Goal: Task Accomplishment & Management: Manage account settings

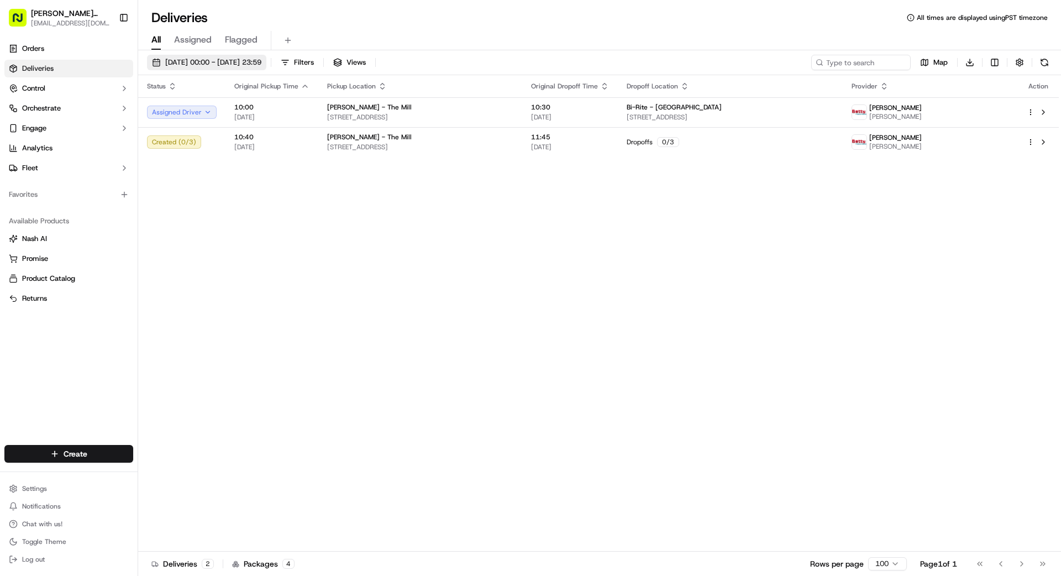
click at [197, 63] on span "[DATE] 00:00 - [DATE] 23:59" at bounding box center [213, 62] width 96 height 10
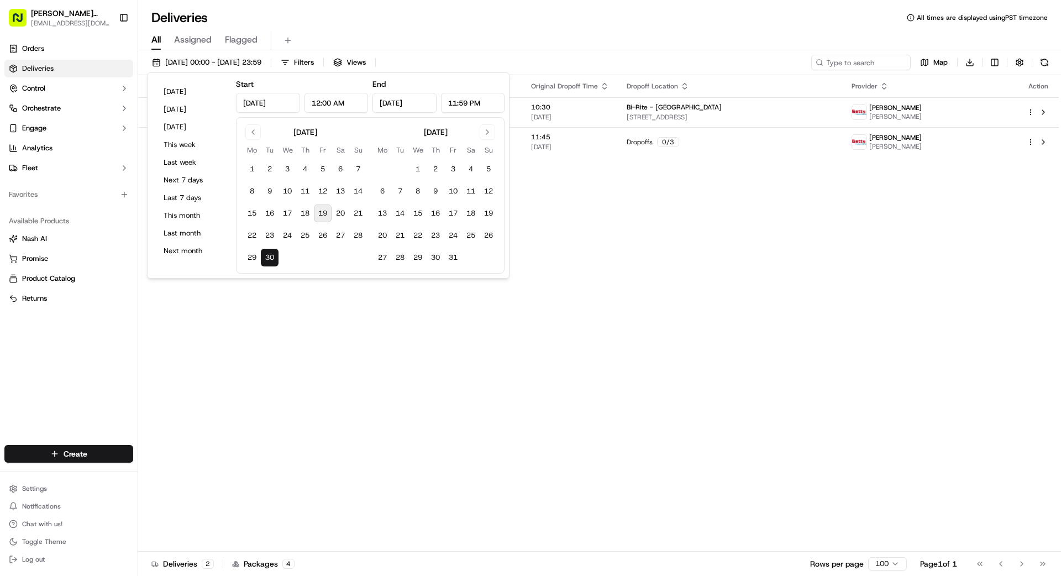
click at [324, 212] on button "19" at bounding box center [323, 213] width 18 height 18
type input "[DATE]"
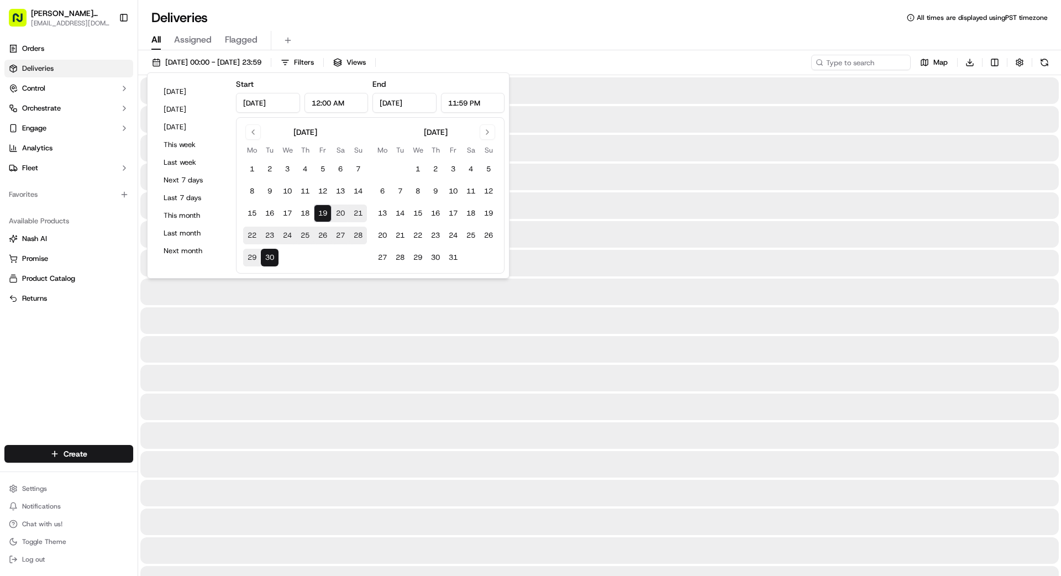
click at [319, 212] on button "19" at bounding box center [323, 213] width 18 height 18
type input "[DATE]"
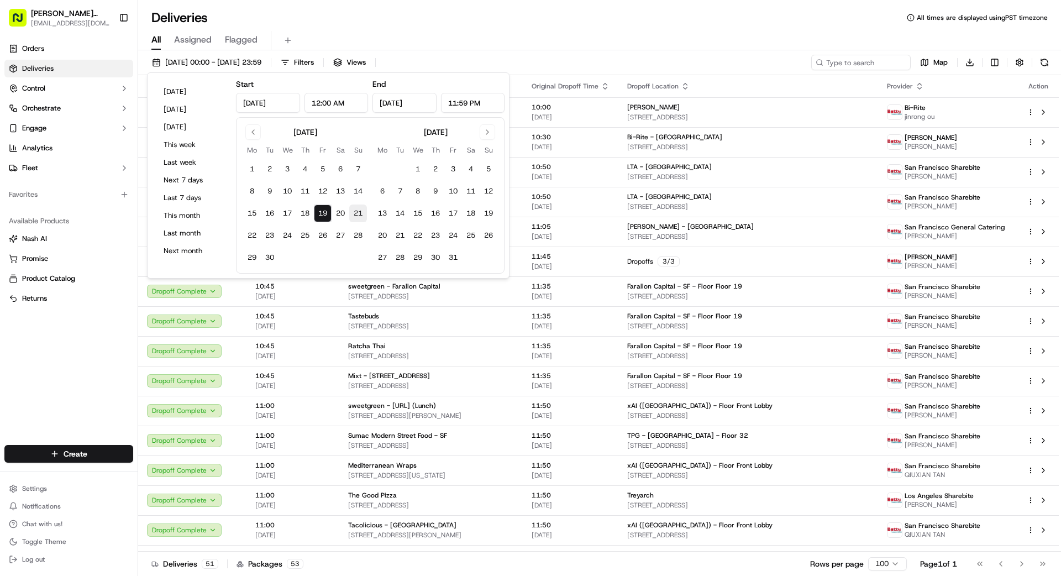
click at [354, 210] on button "21" at bounding box center [358, 213] width 18 height 18
type input "[DATE]"
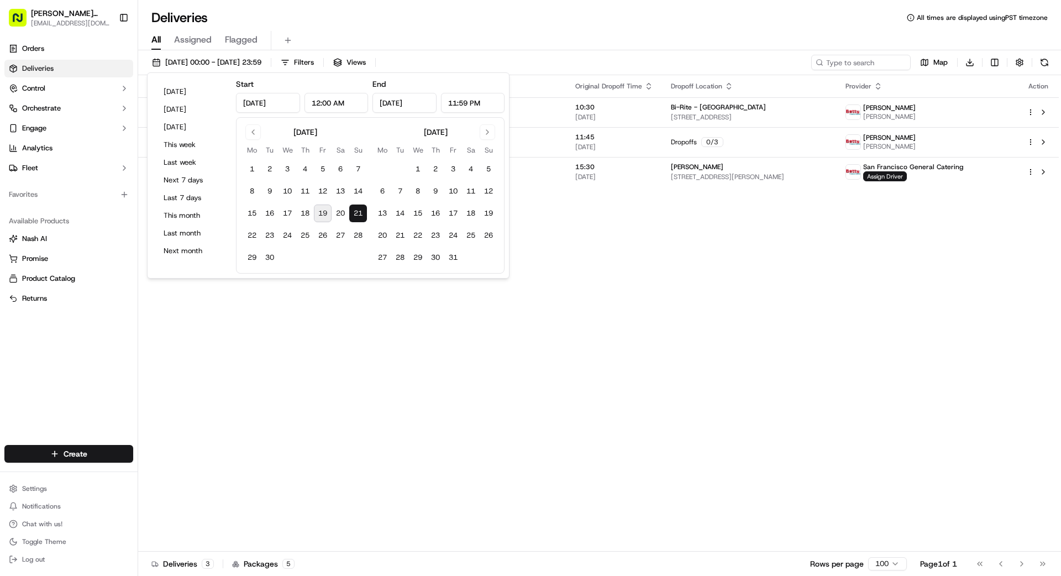
click at [726, 253] on div "Status Original Pickup Time Pickup Location Original Dropoff Time Dropoff Locat…" at bounding box center [598, 313] width 920 height 476
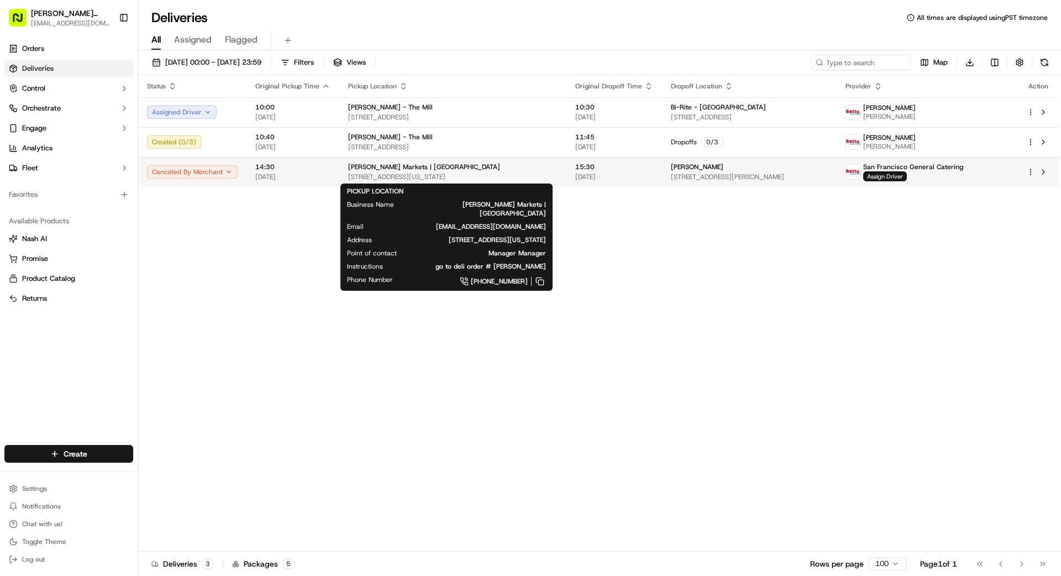
click at [454, 169] on span "[PERSON_NAME] Markets | [GEOGRAPHIC_DATA]" at bounding box center [424, 166] width 152 height 9
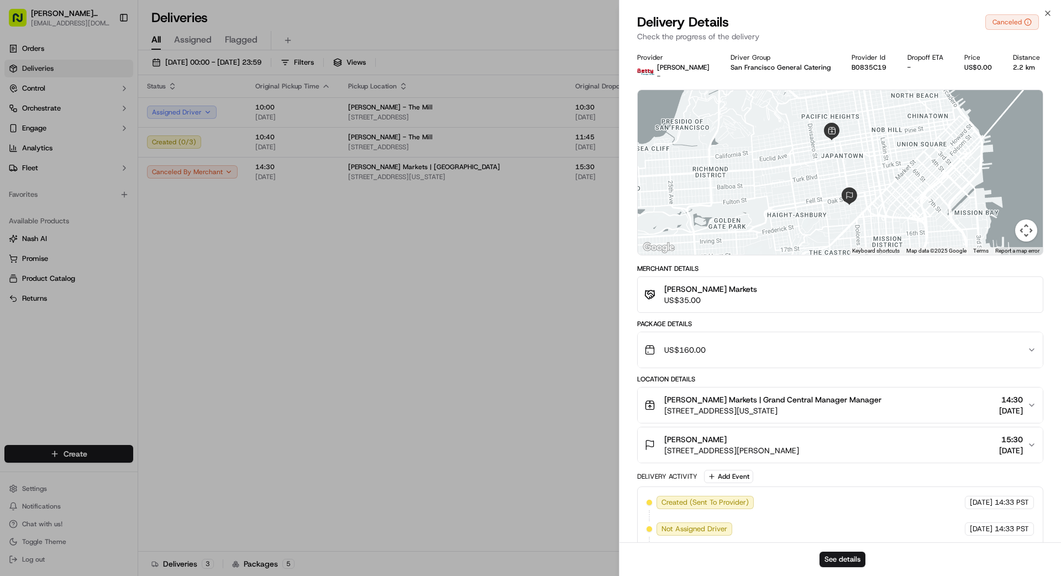
click at [736, 348] on div "US$160.00" at bounding box center [835, 350] width 383 height 22
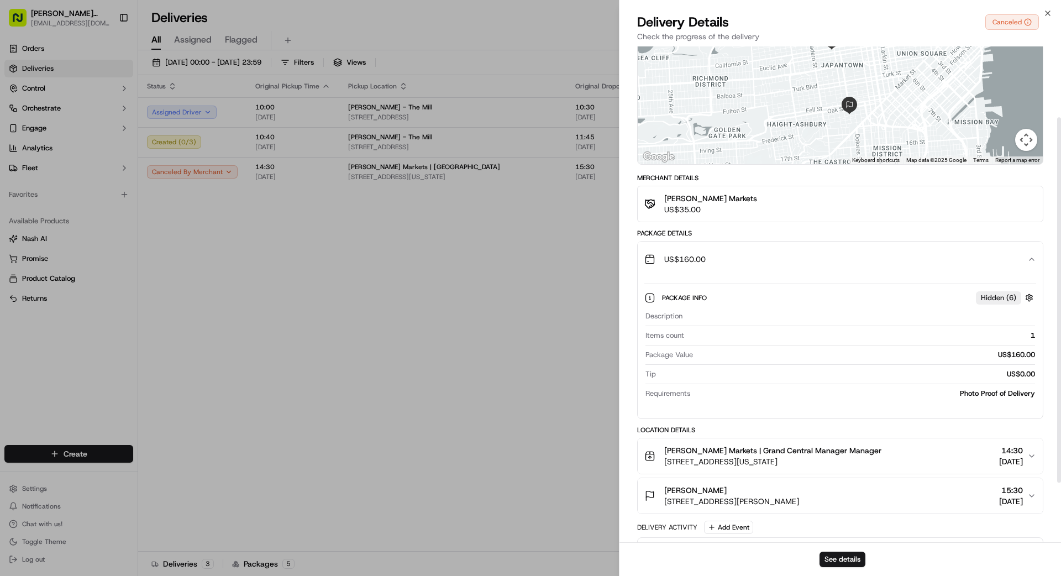
scroll to position [97, 0]
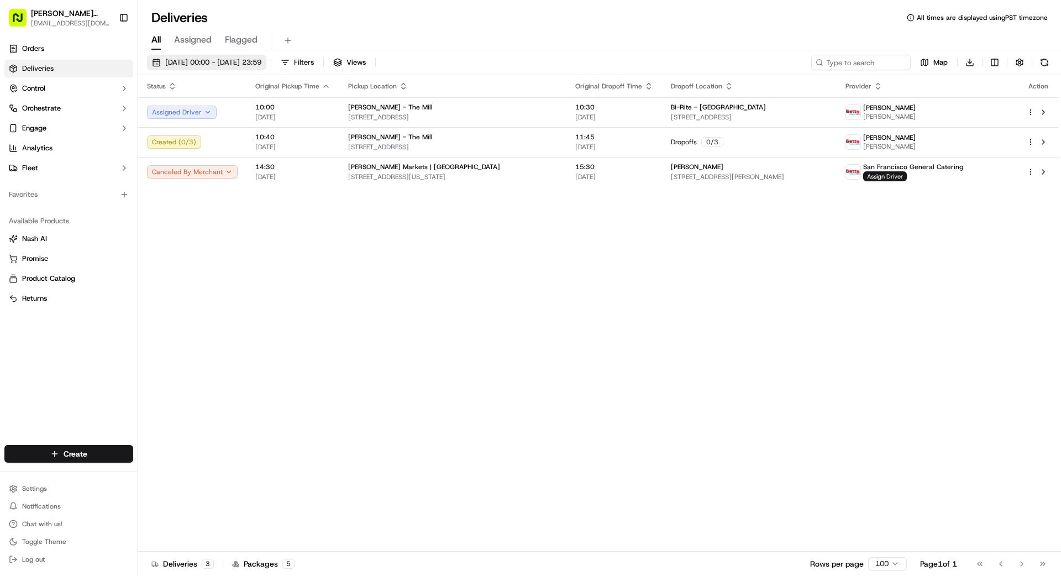
click at [221, 57] on span "[DATE] 00:00 - [DATE] 23:59" at bounding box center [213, 62] width 96 height 10
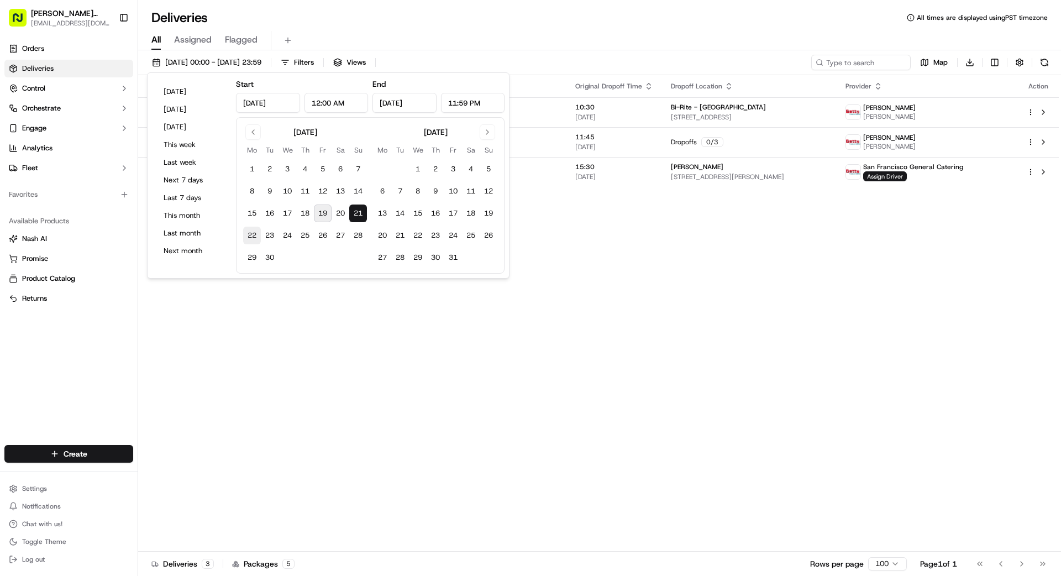
click at [249, 233] on button "22" at bounding box center [252, 235] width 18 height 18
type input "[DATE]"
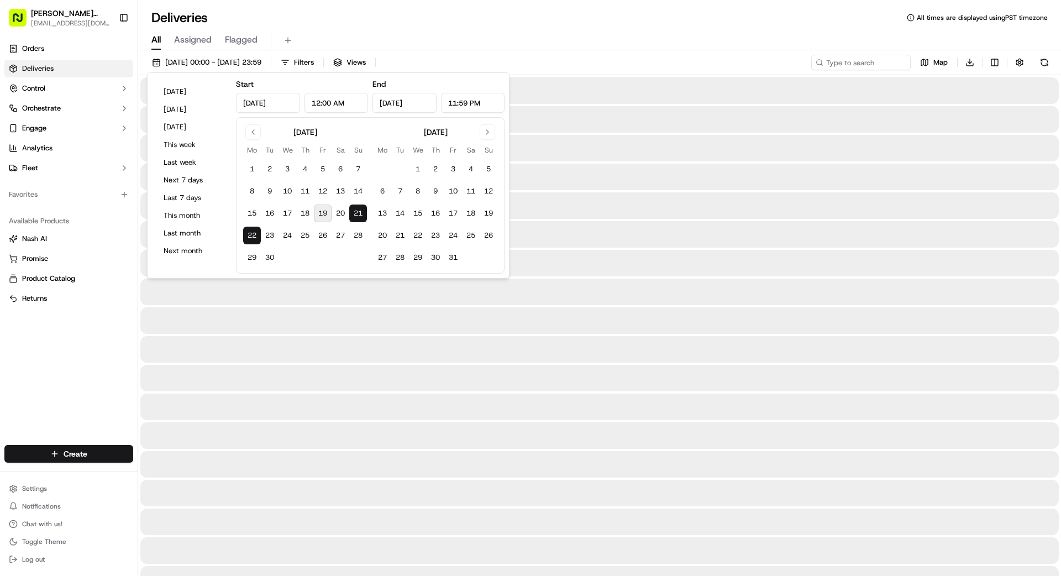
click at [249, 233] on button "22" at bounding box center [252, 235] width 18 height 18
type input "[DATE]"
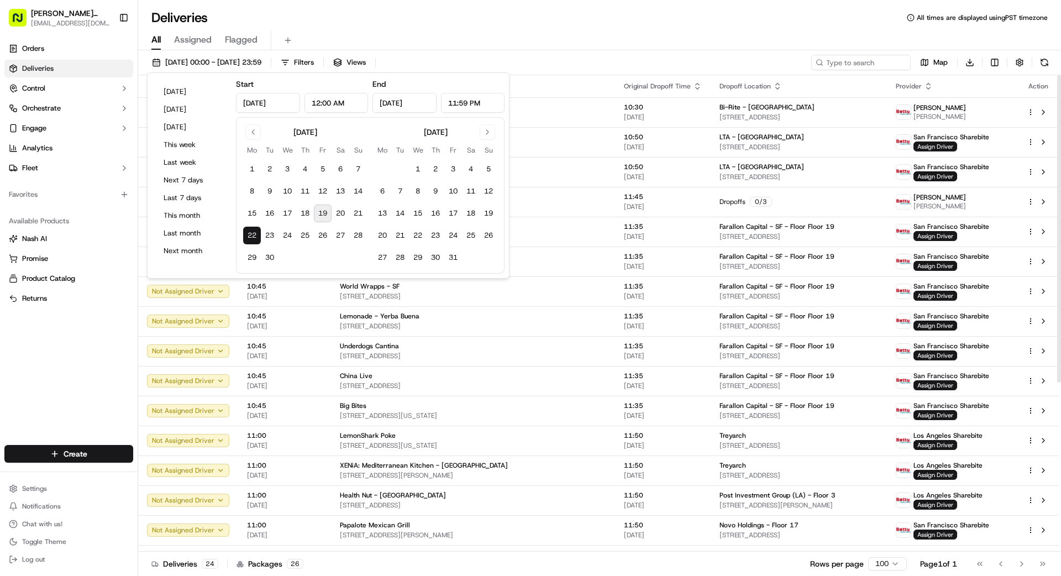
click at [736, 31] on div "All Assigned Flagged" at bounding box center [599, 40] width 923 height 19
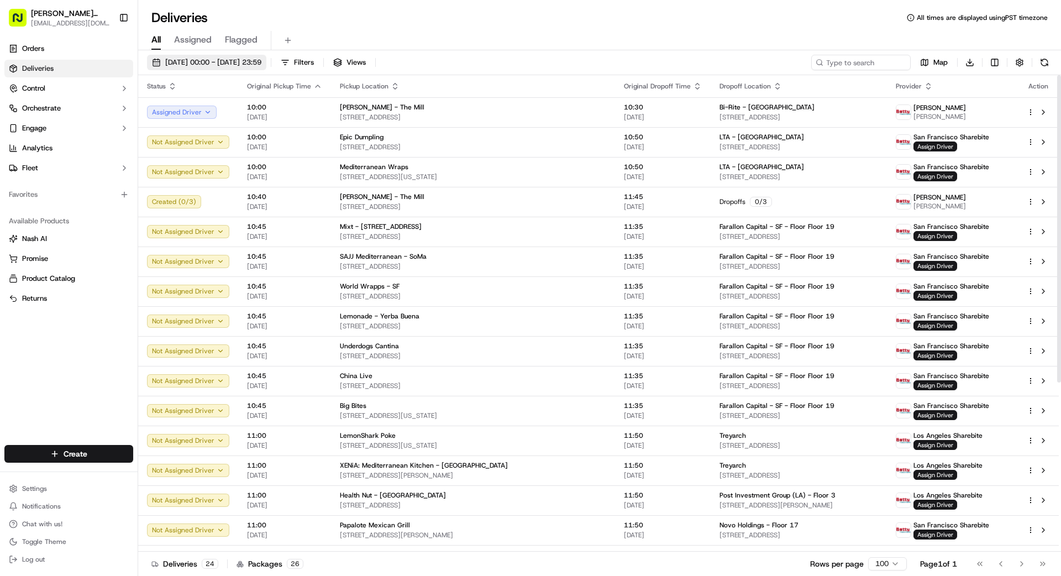
click at [261, 66] on span "[DATE] 00:00 - [DATE] 23:59" at bounding box center [213, 62] width 96 height 10
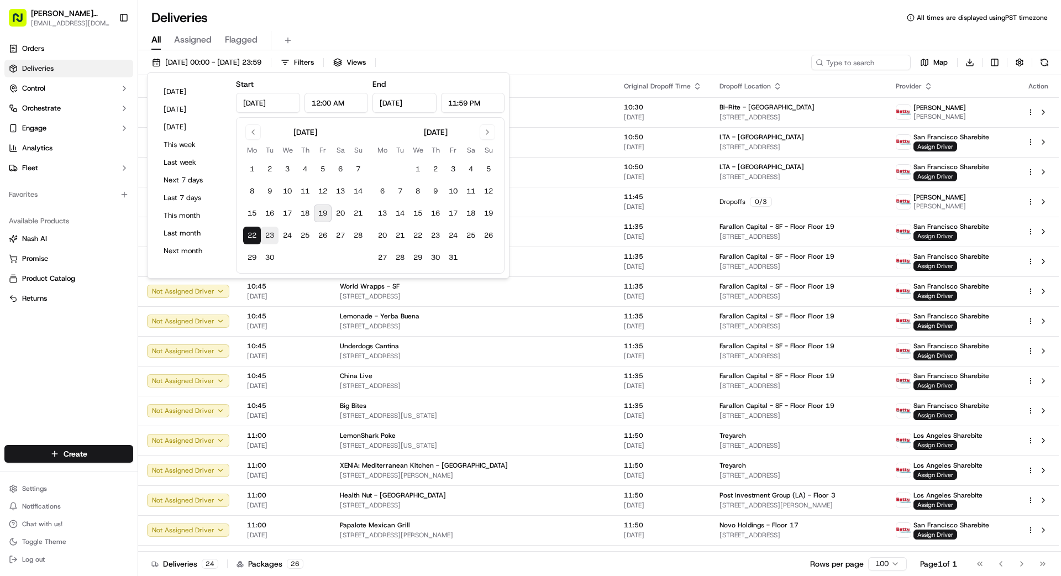
click at [268, 233] on button "23" at bounding box center [270, 235] width 18 height 18
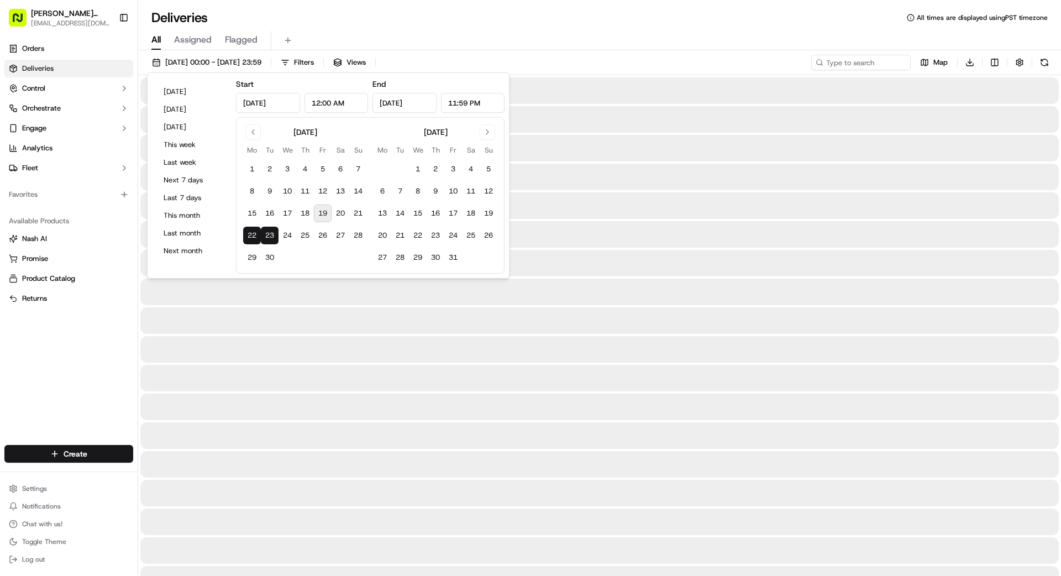
type input "[DATE]"
click at [268, 232] on button "23" at bounding box center [270, 235] width 18 height 18
type input "[DATE]"
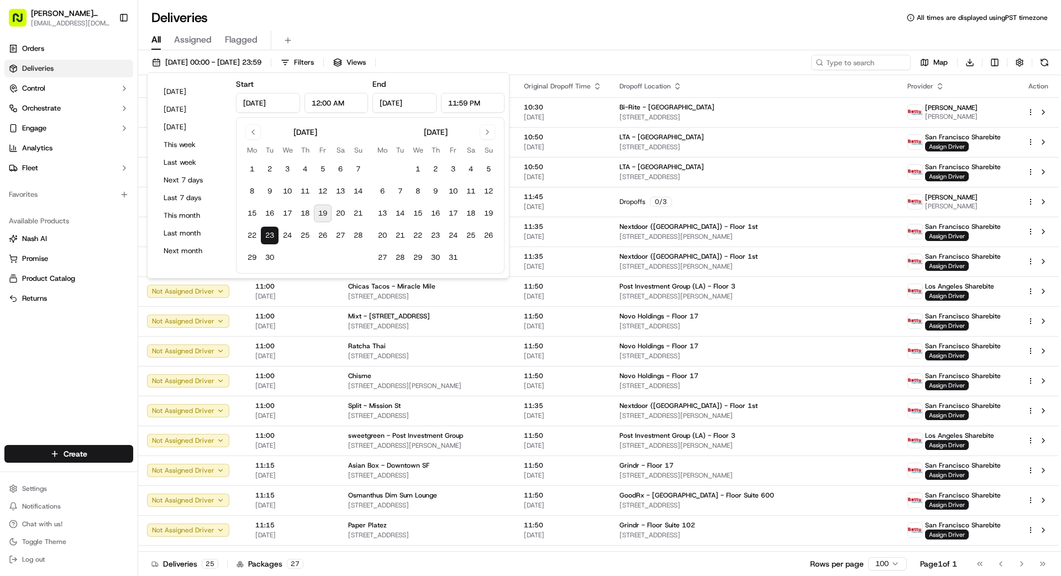
click at [504, 29] on div "All Assigned Flagged" at bounding box center [599, 39] width 923 height 24
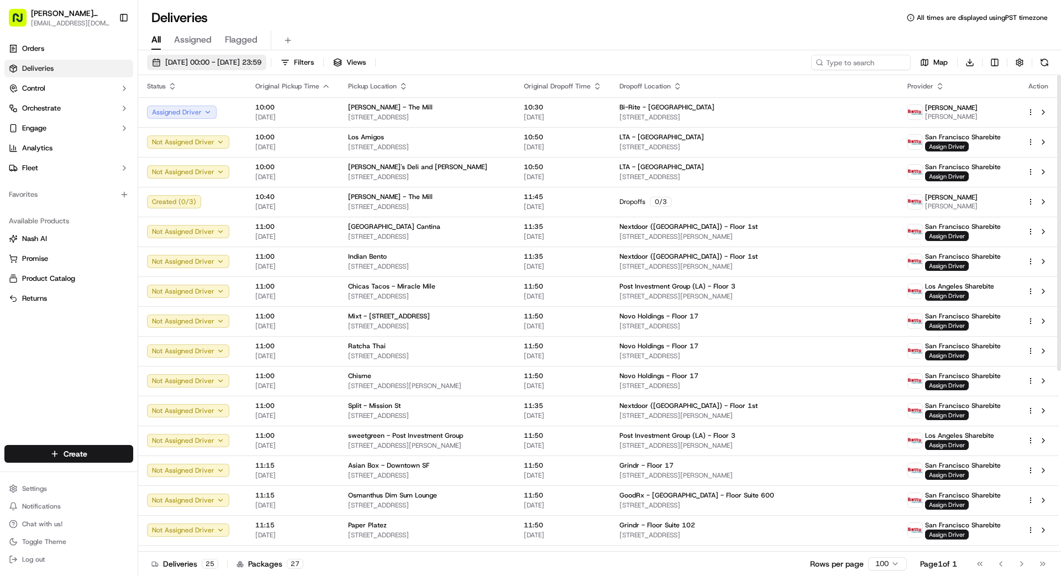
click at [221, 61] on span "[DATE] 00:00 - [DATE] 23:59" at bounding box center [213, 62] width 96 height 10
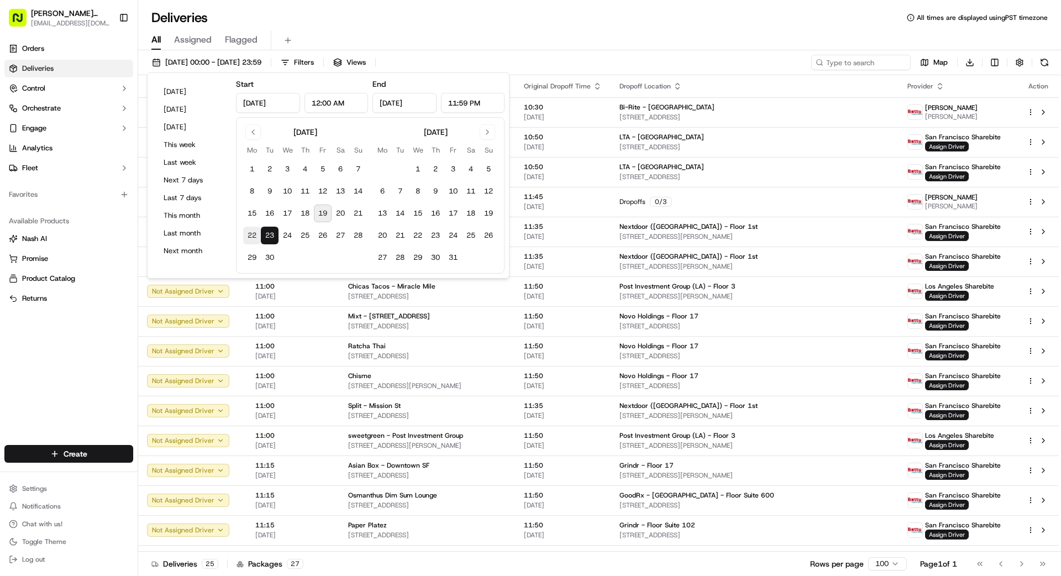
click at [254, 234] on button "22" at bounding box center [252, 235] width 18 height 18
type input "[DATE]"
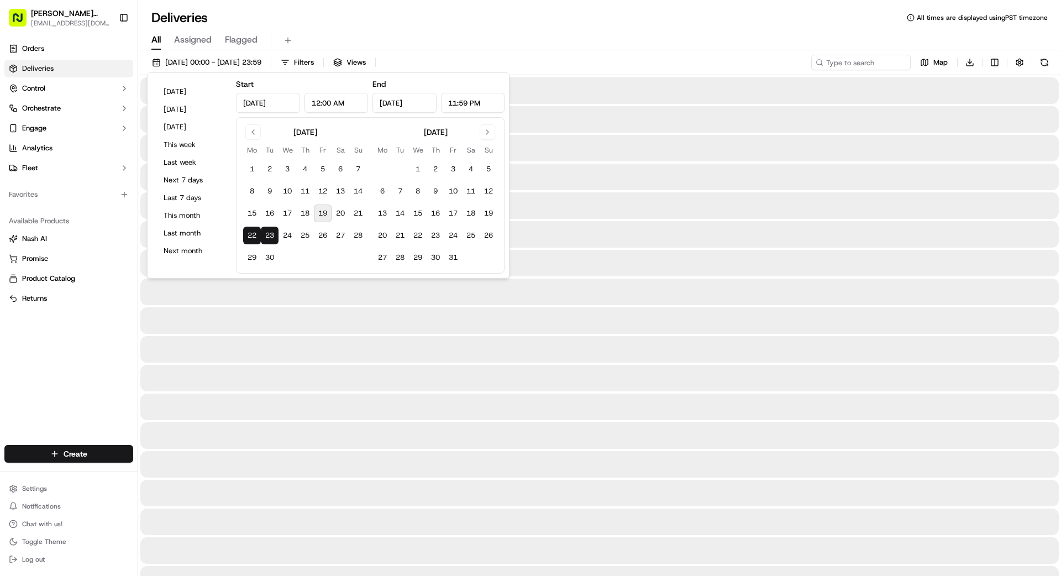
click at [253, 234] on button "22" at bounding box center [252, 235] width 18 height 18
type input "[DATE]"
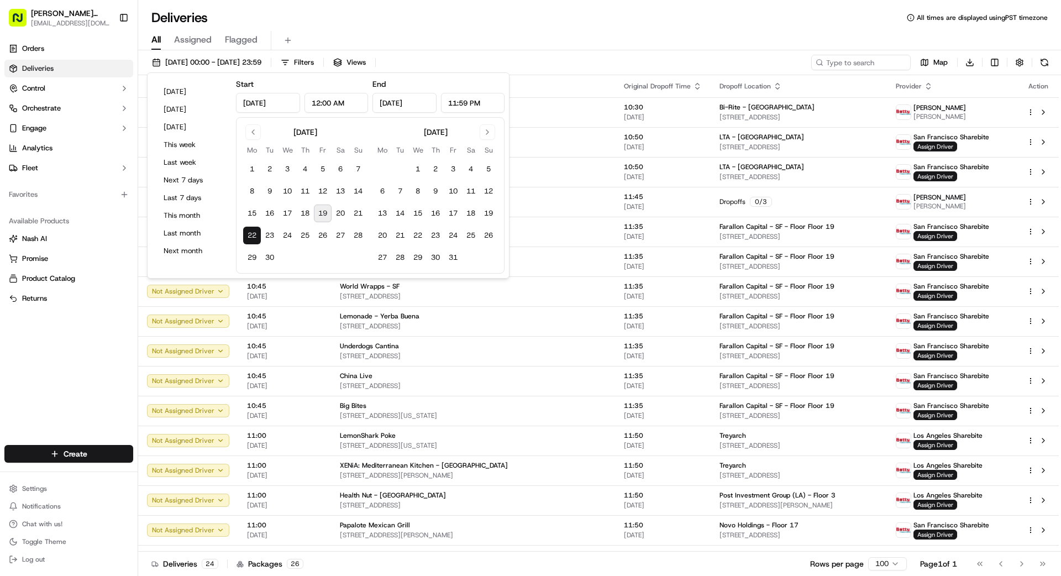
click at [672, 48] on div "All Assigned Flagged" at bounding box center [599, 40] width 923 height 19
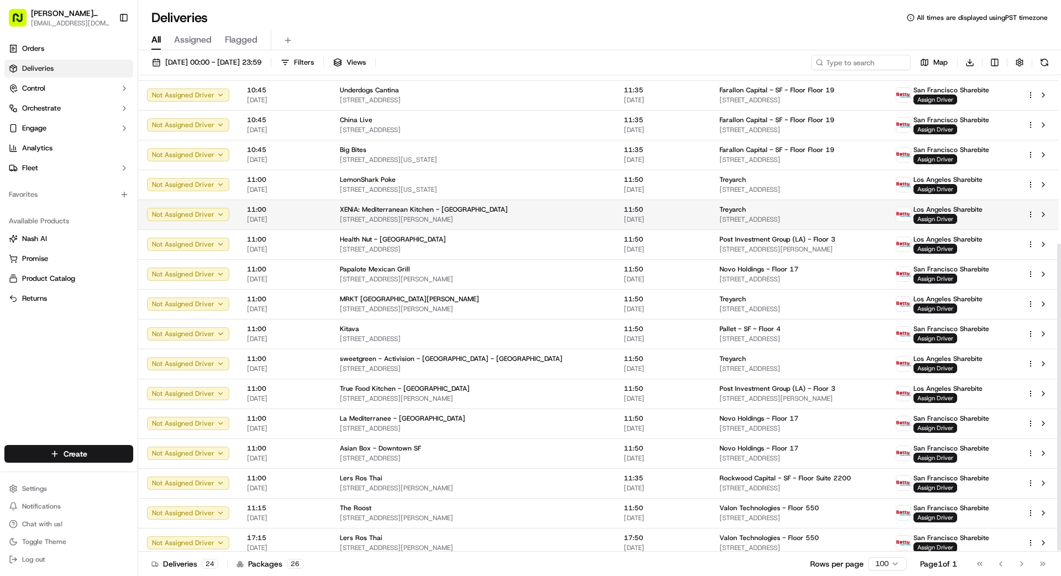
scroll to position [262, 0]
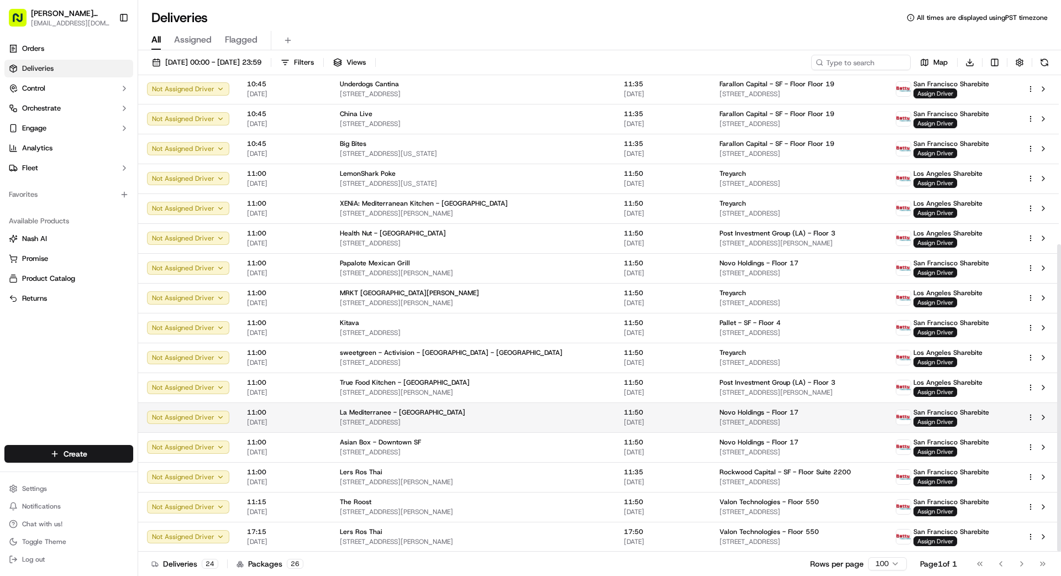
click at [624, 414] on span "11:50" at bounding box center [663, 412] width 78 height 9
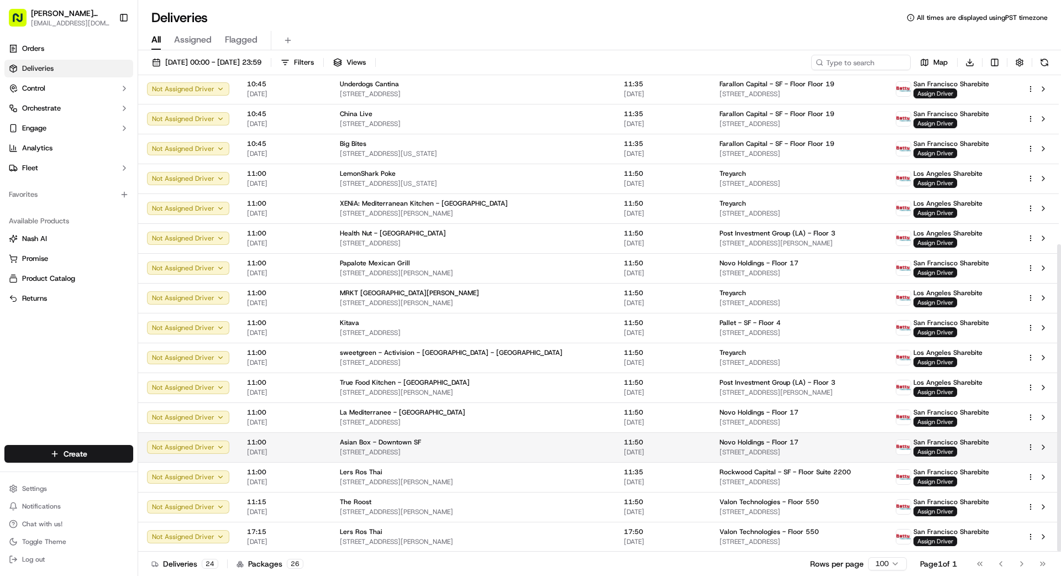
click at [517, 436] on td "Asian Box - [GEOGRAPHIC_DATA][STREET_ADDRESS][GEOGRAPHIC_DATA]" at bounding box center [473, 447] width 284 height 30
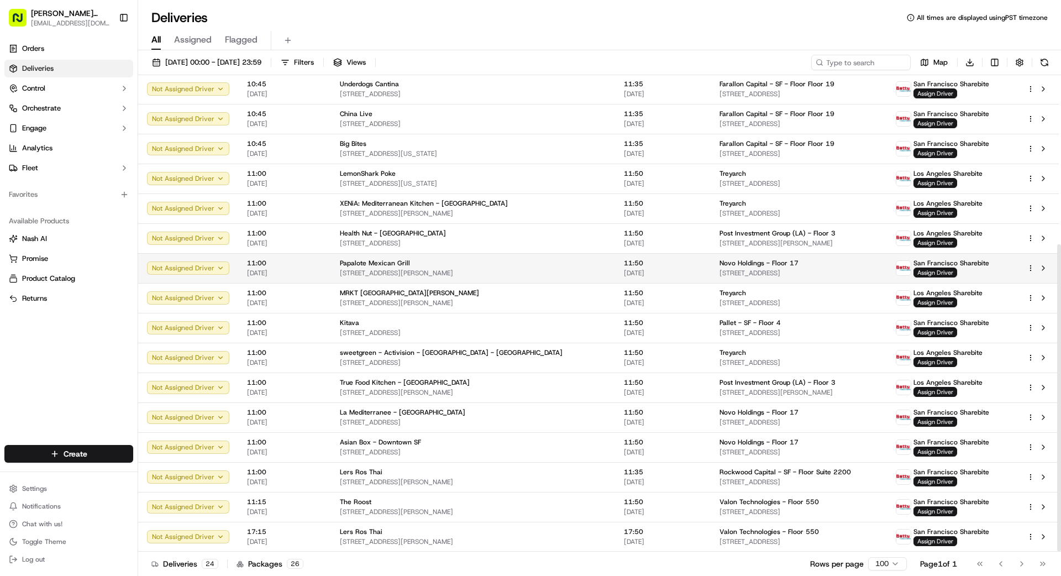
click at [646, 267] on div "11:50 [DATE]" at bounding box center [663, 268] width 78 height 19
click at [261, 60] on span "[DATE] 00:00 - [DATE] 23:59" at bounding box center [213, 62] width 96 height 10
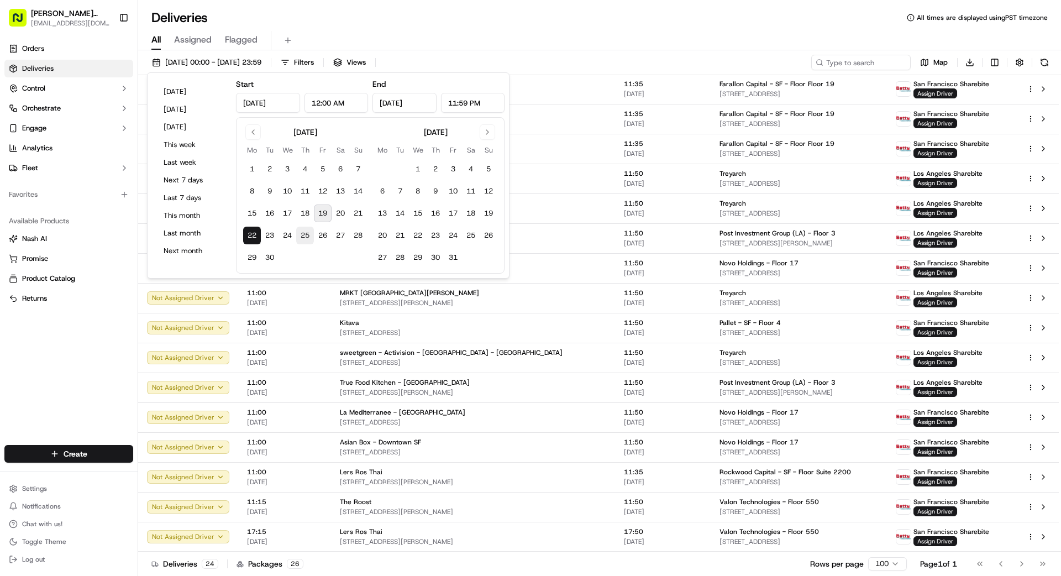
click at [307, 235] on button "25" at bounding box center [305, 235] width 18 height 18
type input "[DATE]"
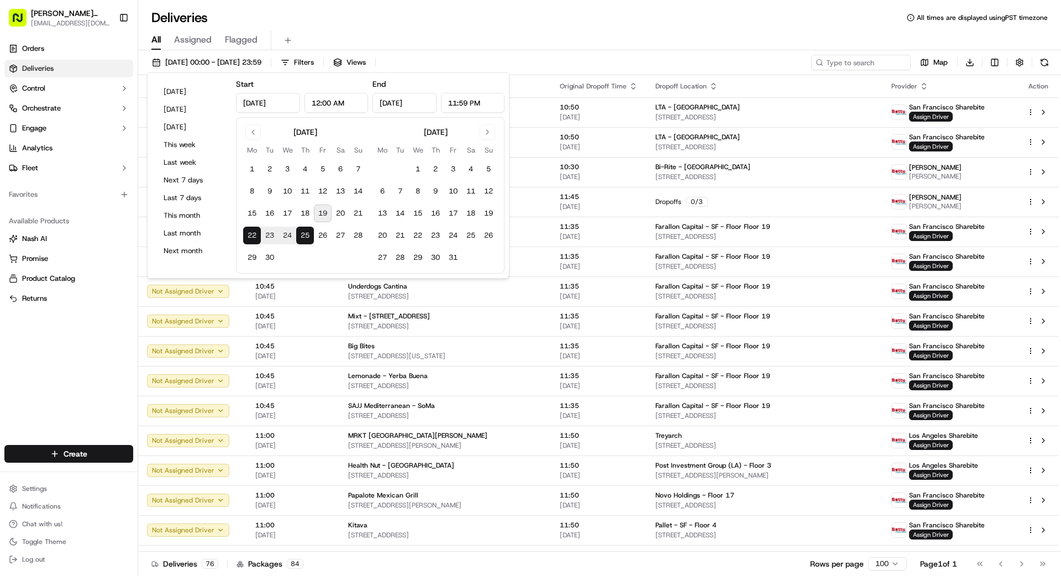
drag, startPoint x: 550, startPoint y: 58, endPoint x: 556, endPoint y: 57, distance: 6.2
click at [553, 57] on div "[DATE] 00:00 - [DATE] 23:59 Filters Views Map Download" at bounding box center [599, 65] width 923 height 20
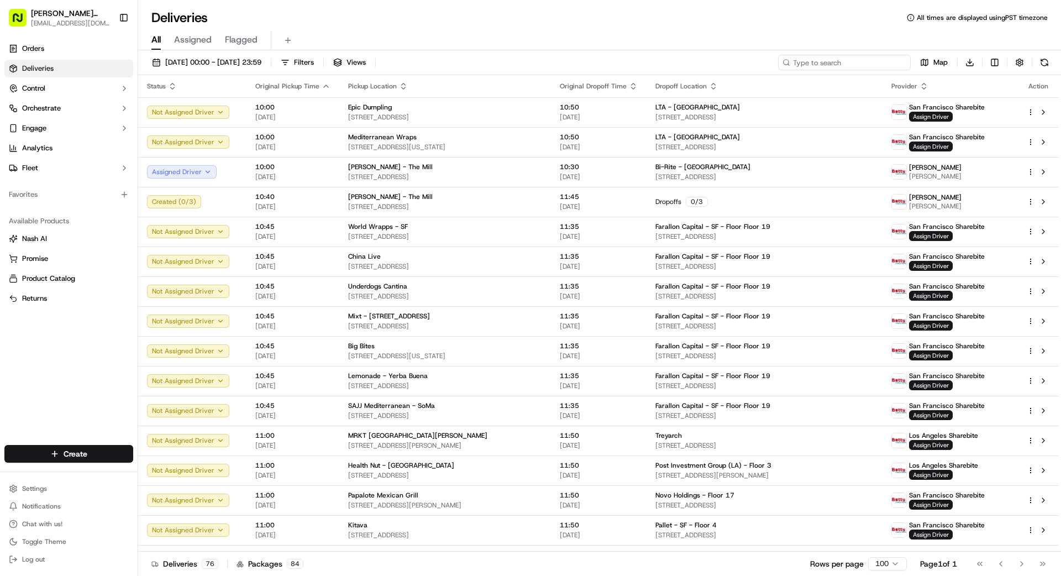
click at [842, 64] on input at bounding box center [844, 62] width 133 height 15
type input "1"
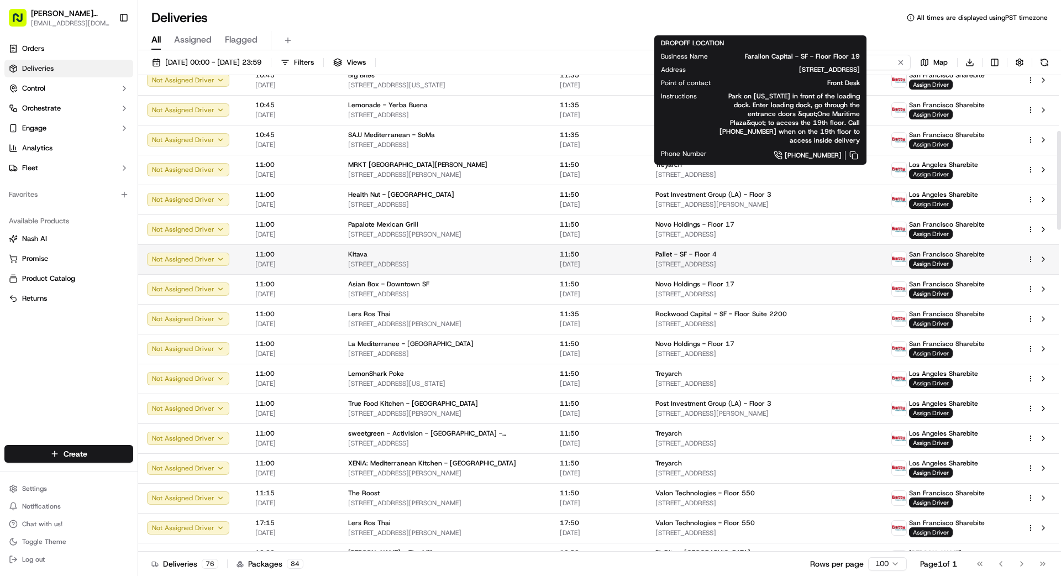
scroll to position [291, 0]
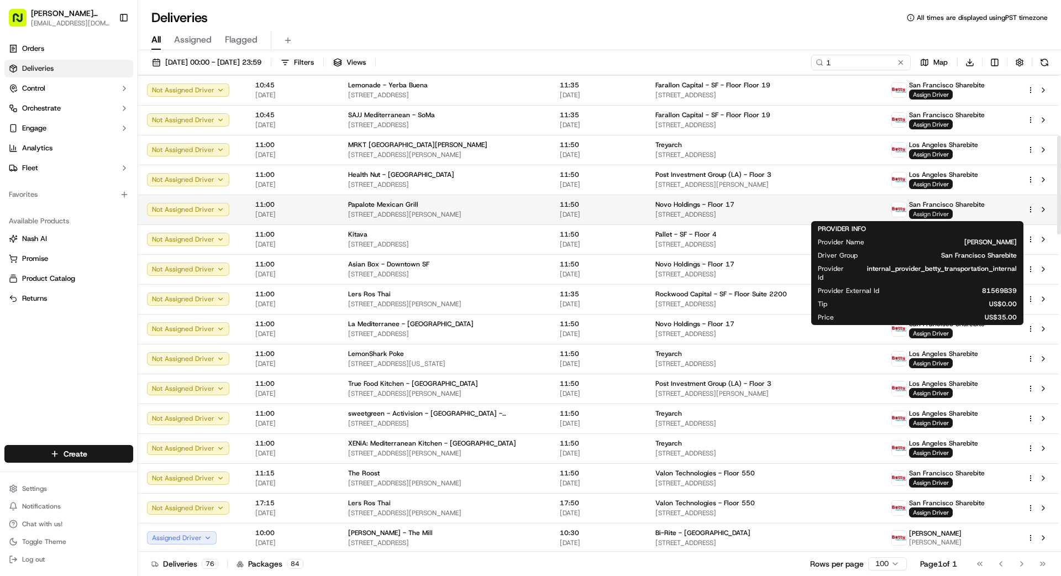
click at [918, 212] on span "Assign Driver" at bounding box center [931, 214] width 44 height 10
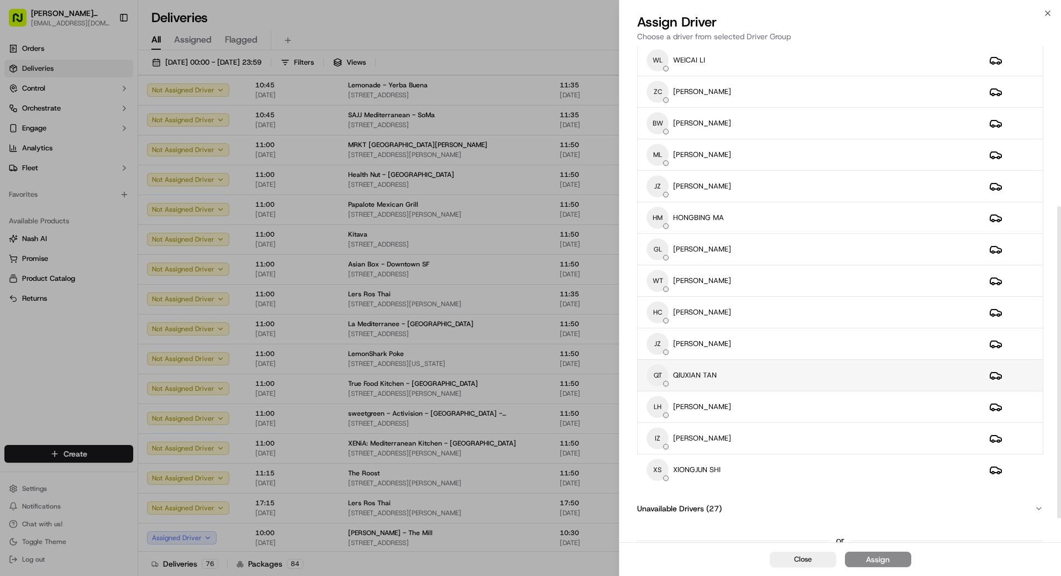
scroll to position [255, 0]
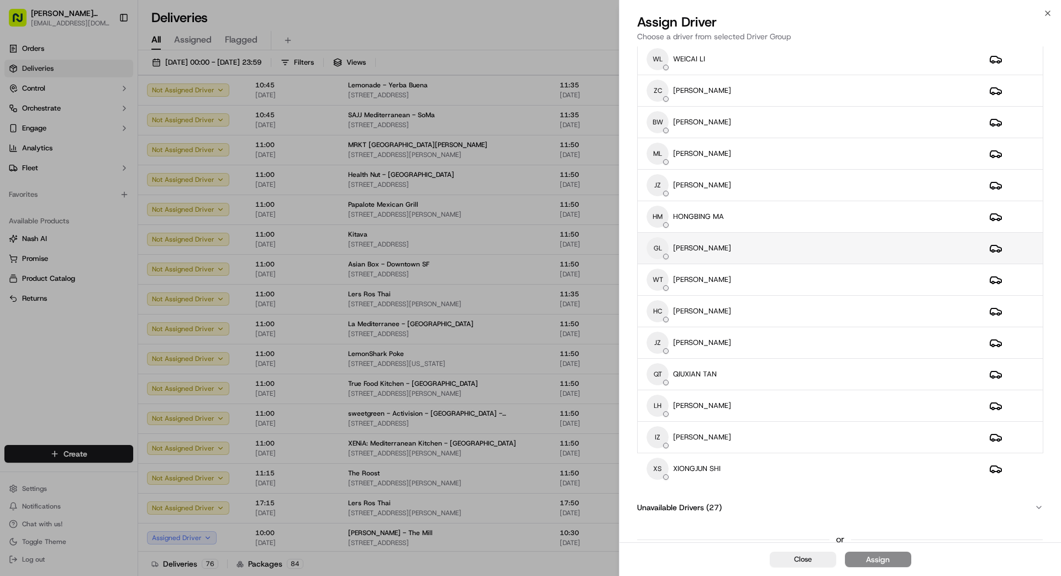
click at [788, 246] on div "[PERSON_NAME] [PERSON_NAME]" at bounding box center [808, 248] width 325 height 22
click at [878, 560] on div "Assign" at bounding box center [878, 559] width 24 height 11
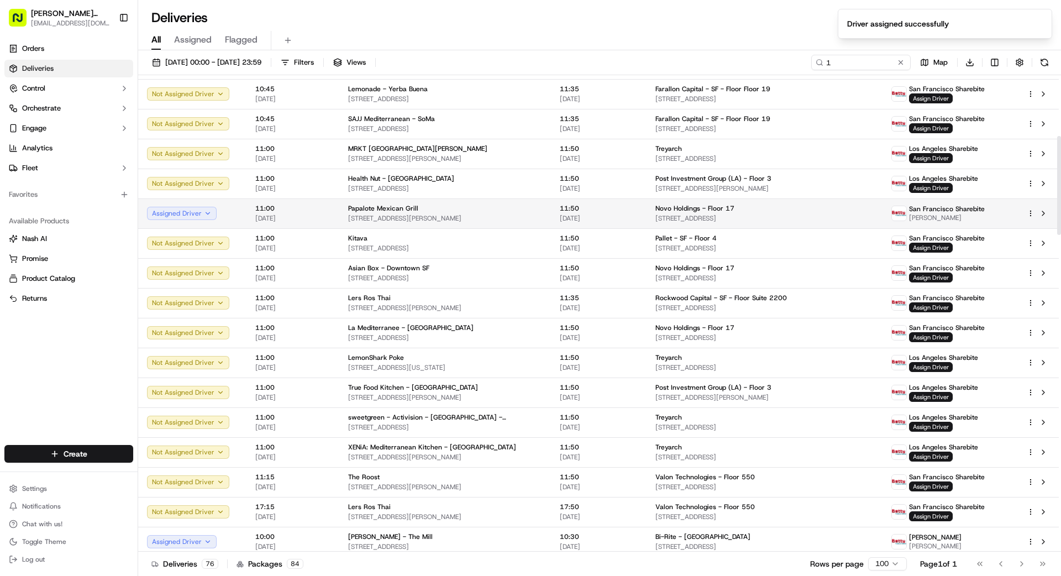
scroll to position [281, 0]
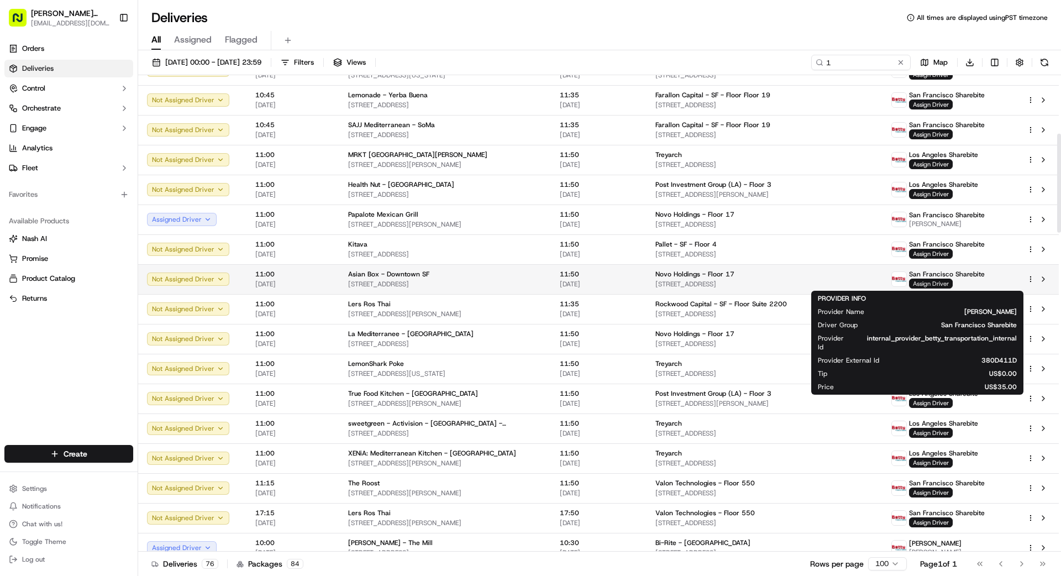
click at [919, 284] on span "Assign Driver" at bounding box center [931, 283] width 44 height 10
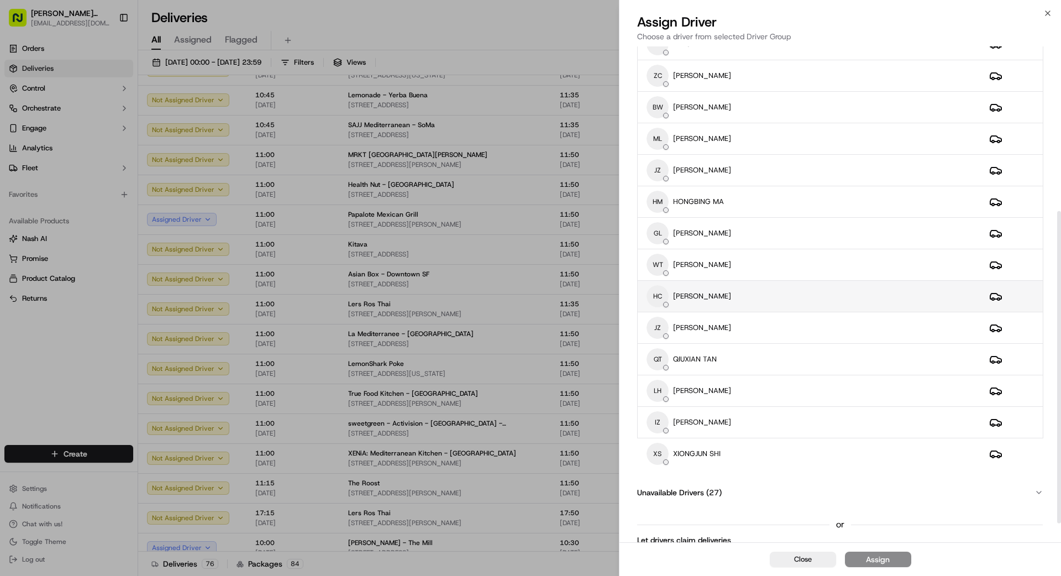
scroll to position [261, 0]
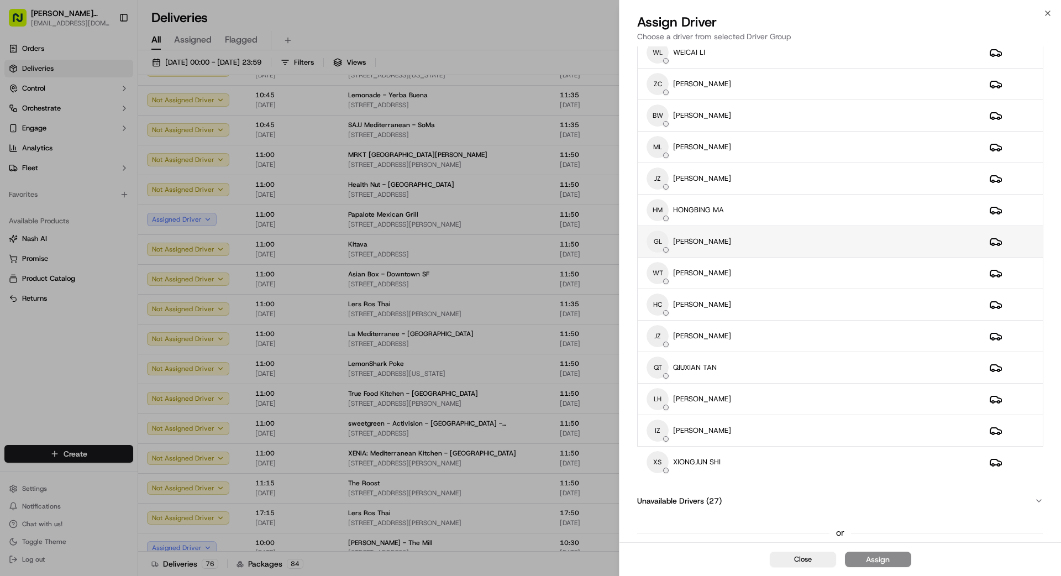
click at [740, 237] on div "[PERSON_NAME] [PERSON_NAME]" at bounding box center [808, 241] width 325 height 22
click at [887, 558] on div "Assign" at bounding box center [878, 559] width 24 height 11
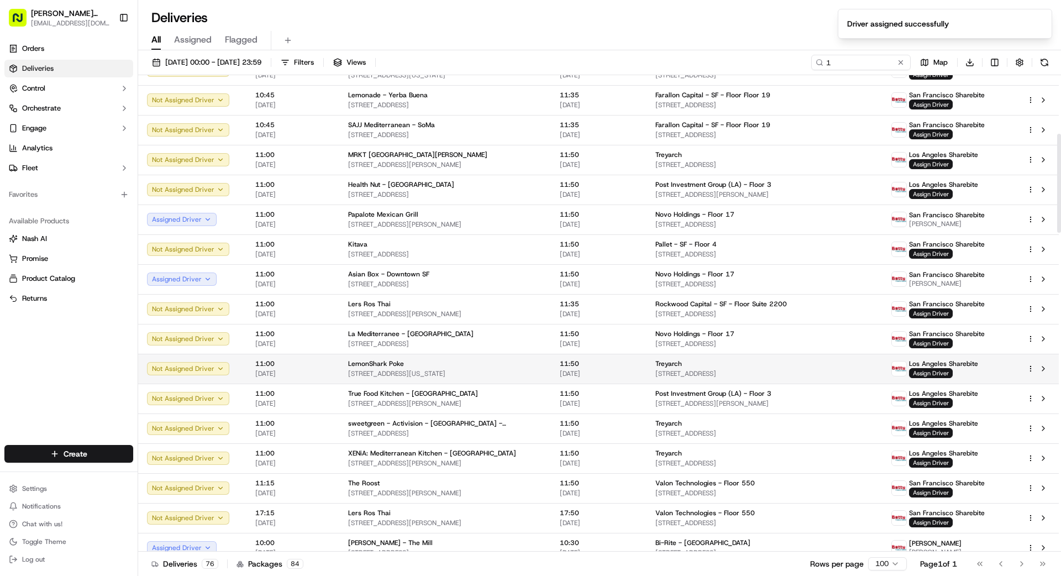
scroll to position [281, 0]
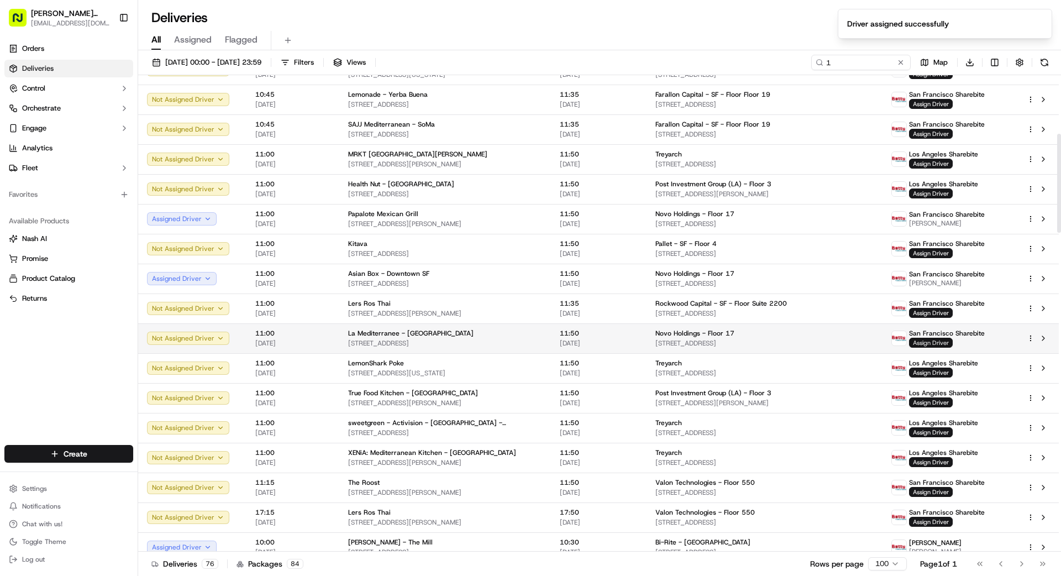
click at [909, 343] on span "Assign Driver" at bounding box center [931, 343] width 44 height 10
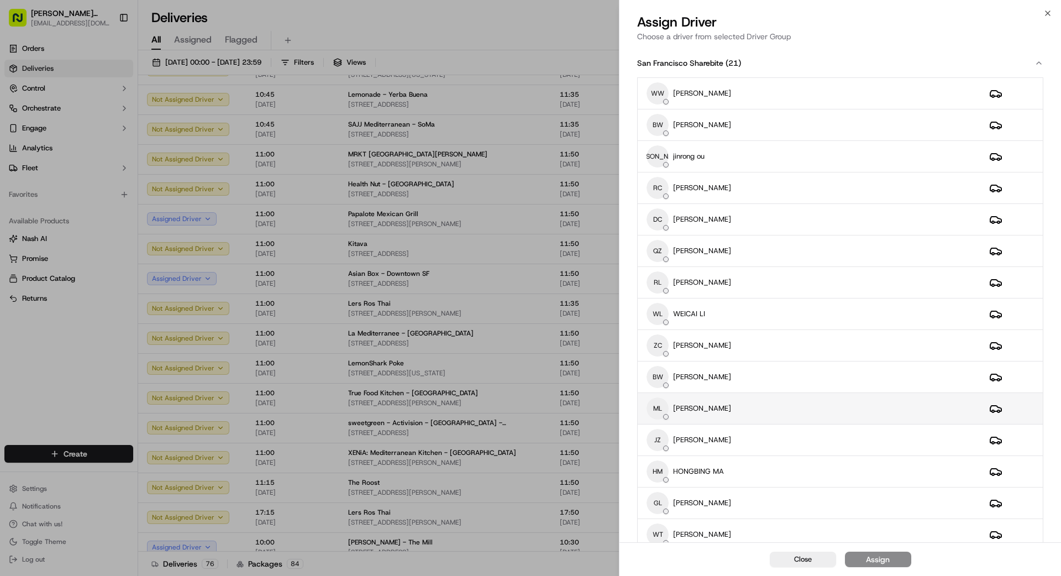
click at [724, 406] on div "ML [PERSON_NAME]" at bounding box center [808, 408] width 325 height 22
click at [761, 496] on div "[PERSON_NAME] [PERSON_NAME]" at bounding box center [808, 502] width 325 height 22
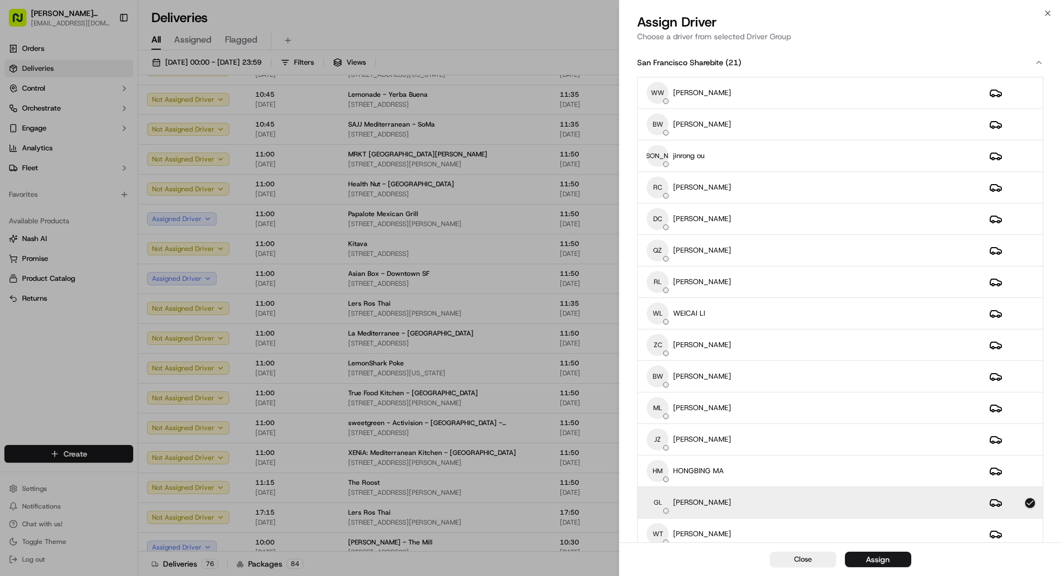
click at [887, 560] on div "Assign" at bounding box center [878, 559] width 24 height 11
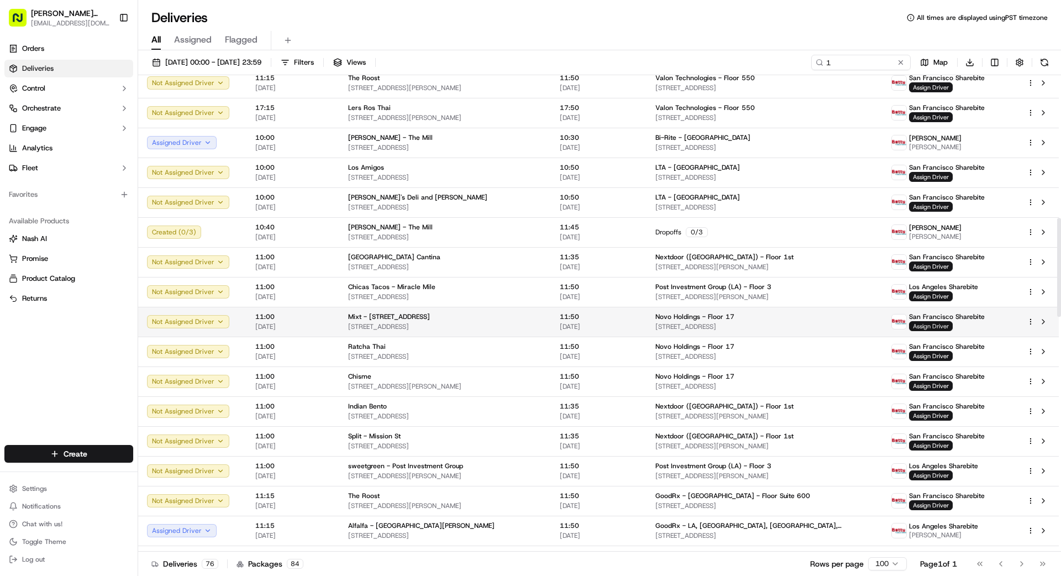
scroll to position [686, 0]
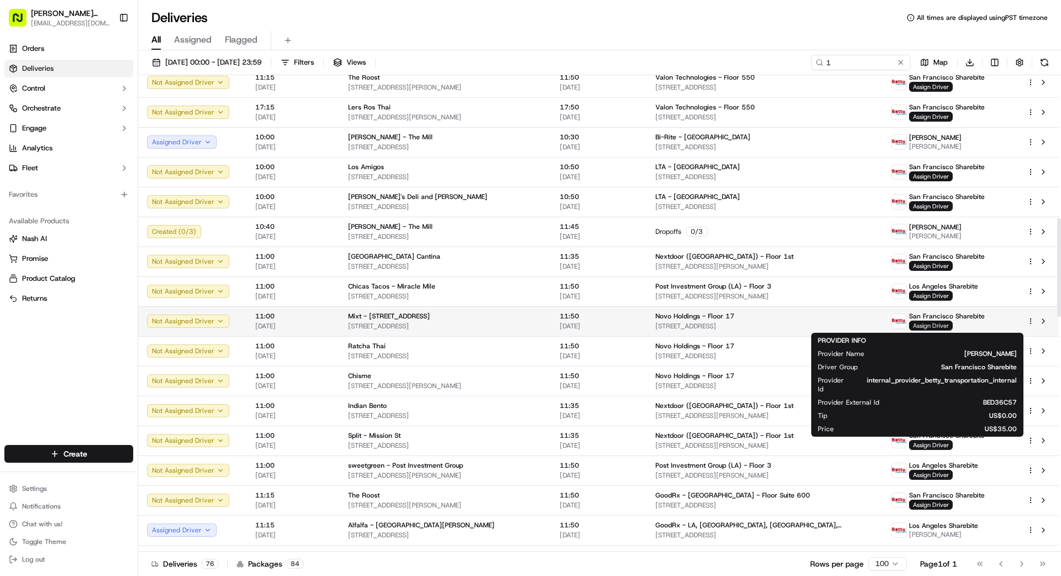
click at [914, 324] on span "Assign Driver" at bounding box center [931, 325] width 44 height 10
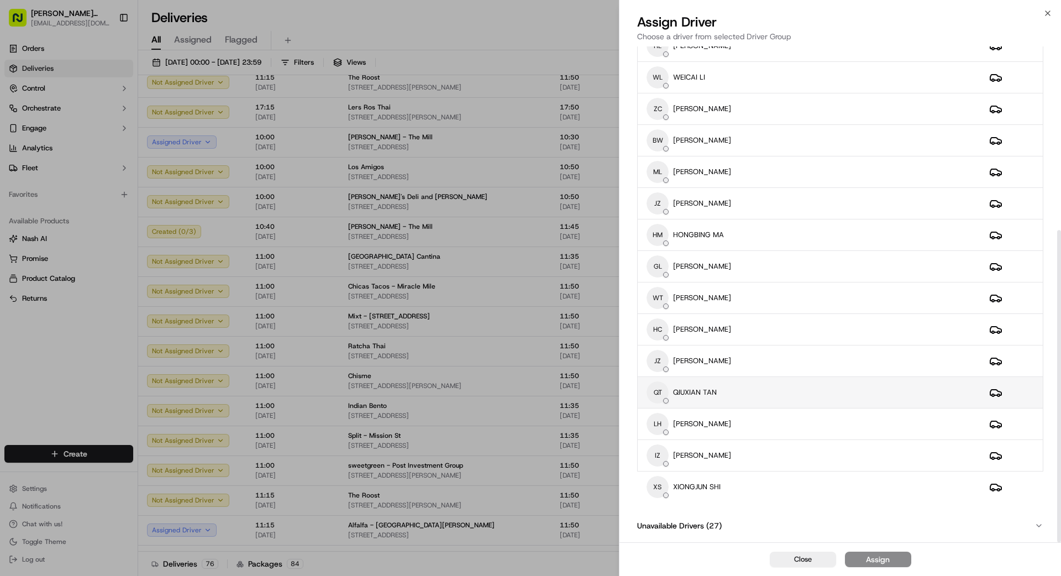
scroll to position [292, 0]
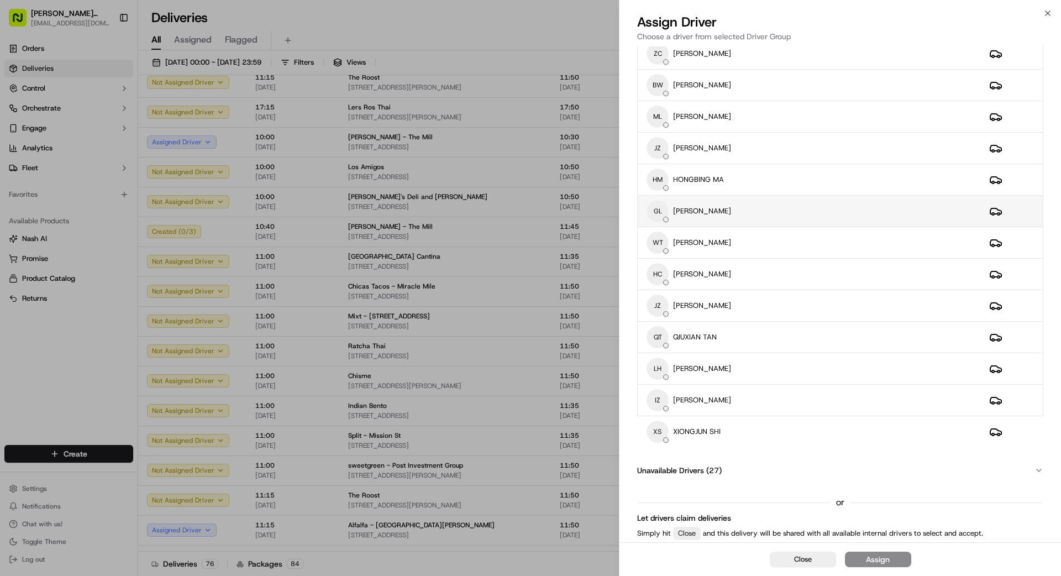
click at [759, 209] on div "[PERSON_NAME] [PERSON_NAME]" at bounding box center [808, 211] width 325 height 22
click at [884, 563] on div "Assign" at bounding box center [878, 559] width 24 height 11
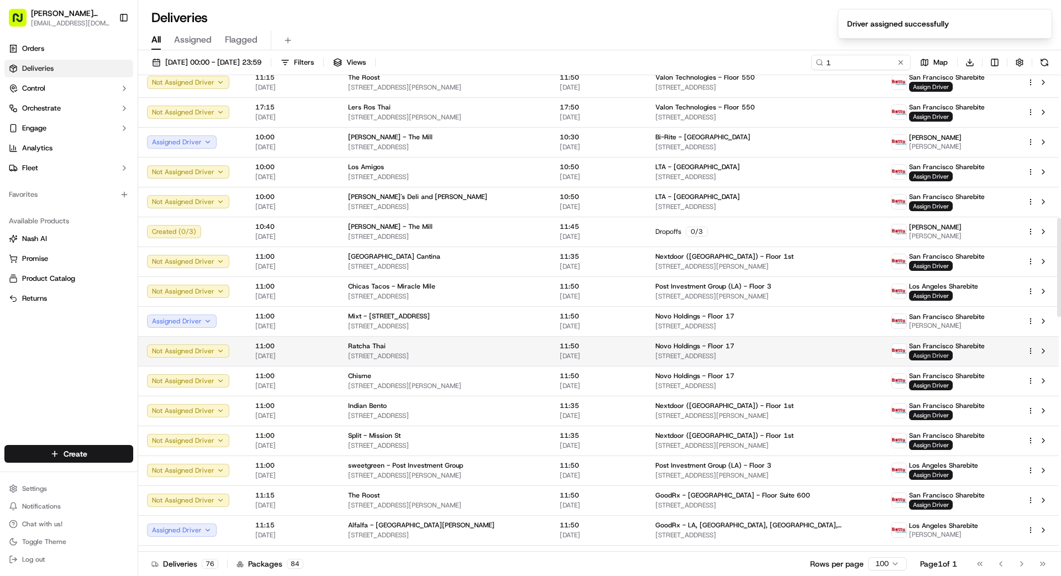
click at [912, 356] on span "Assign Driver" at bounding box center [931, 355] width 44 height 10
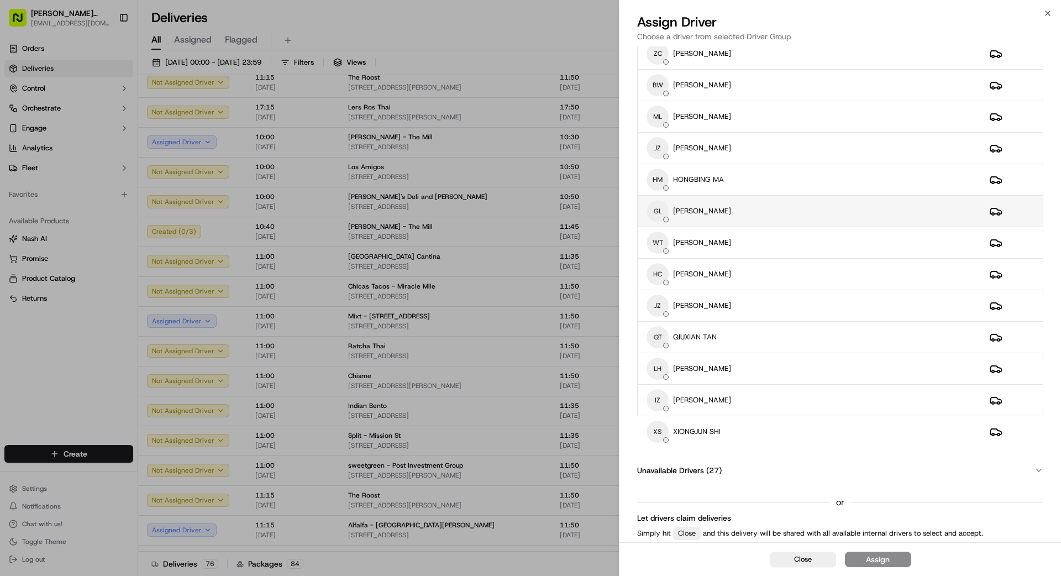
drag, startPoint x: 803, startPoint y: 204, endPoint x: 804, endPoint y: 210, distance: 5.8
click at [803, 204] on div "[PERSON_NAME] [PERSON_NAME]" at bounding box center [808, 211] width 325 height 22
click at [882, 558] on div "Assign" at bounding box center [878, 559] width 24 height 11
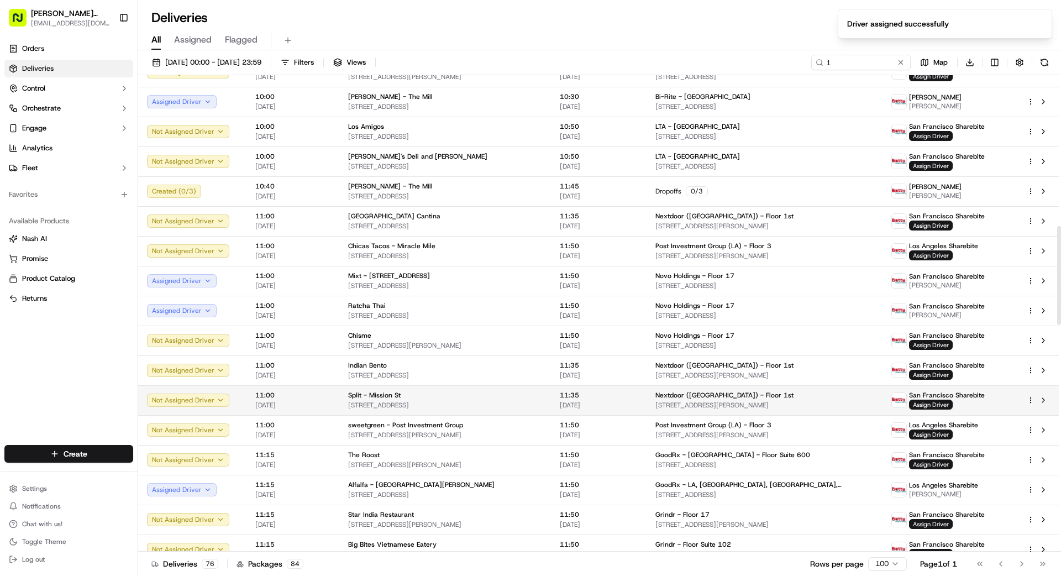
scroll to position [735, 0]
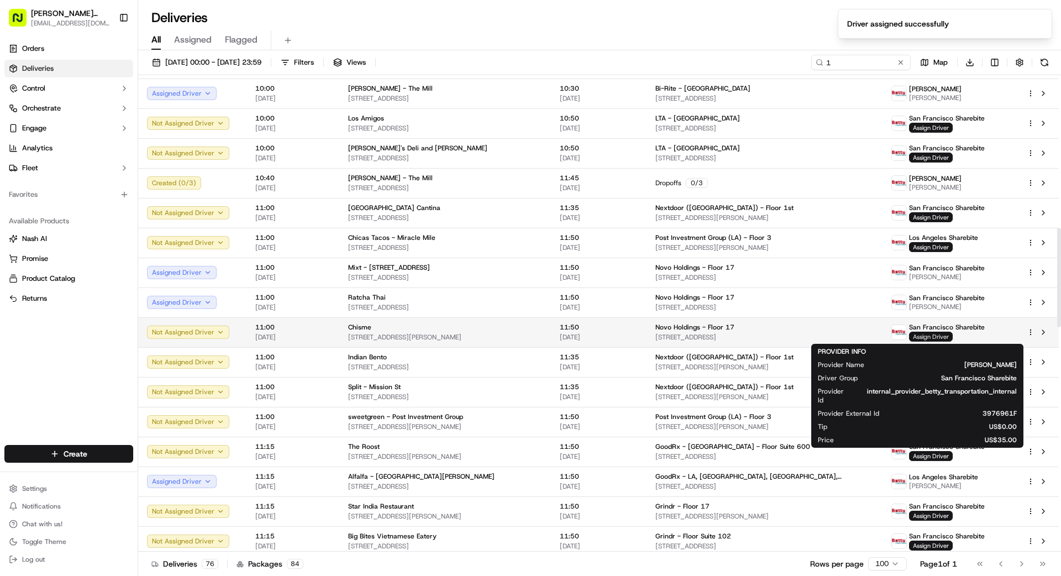
click at [909, 335] on span "Assign Driver" at bounding box center [931, 336] width 44 height 10
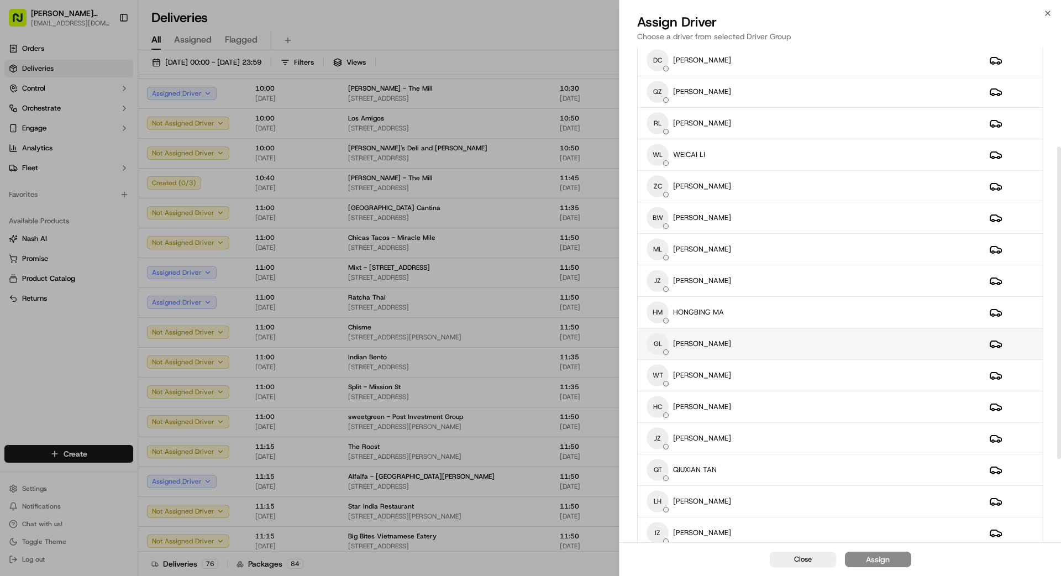
scroll to position [292, 0]
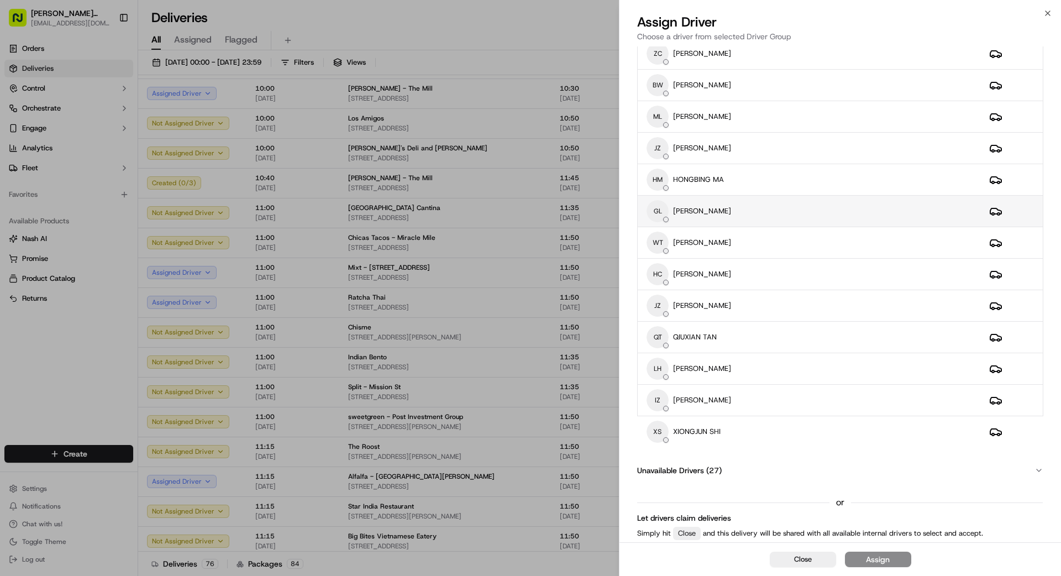
click at [774, 203] on div "[PERSON_NAME] [PERSON_NAME]" at bounding box center [808, 211] width 325 height 22
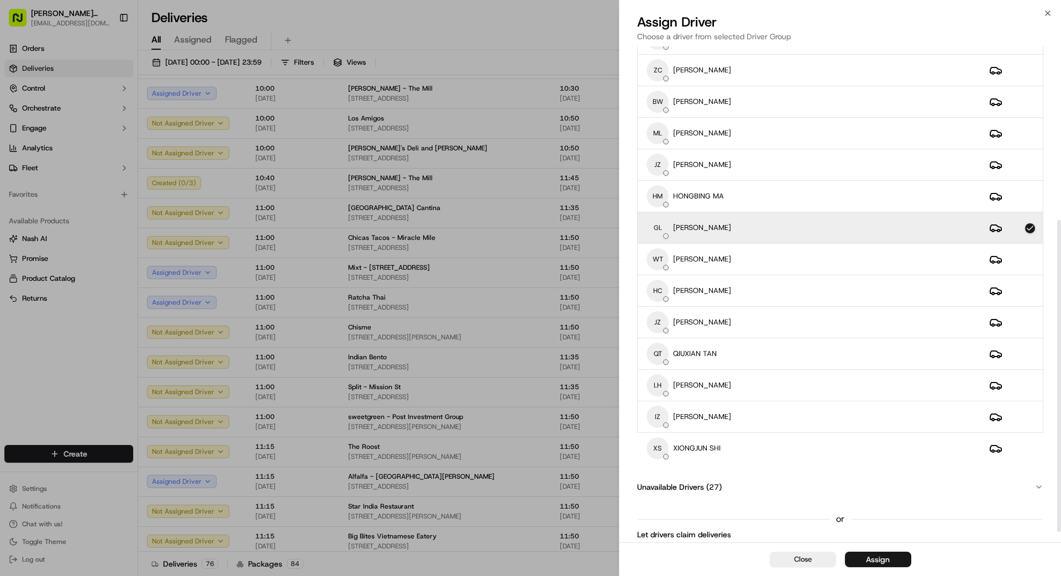
click at [886, 558] on div "Assign" at bounding box center [878, 559] width 24 height 11
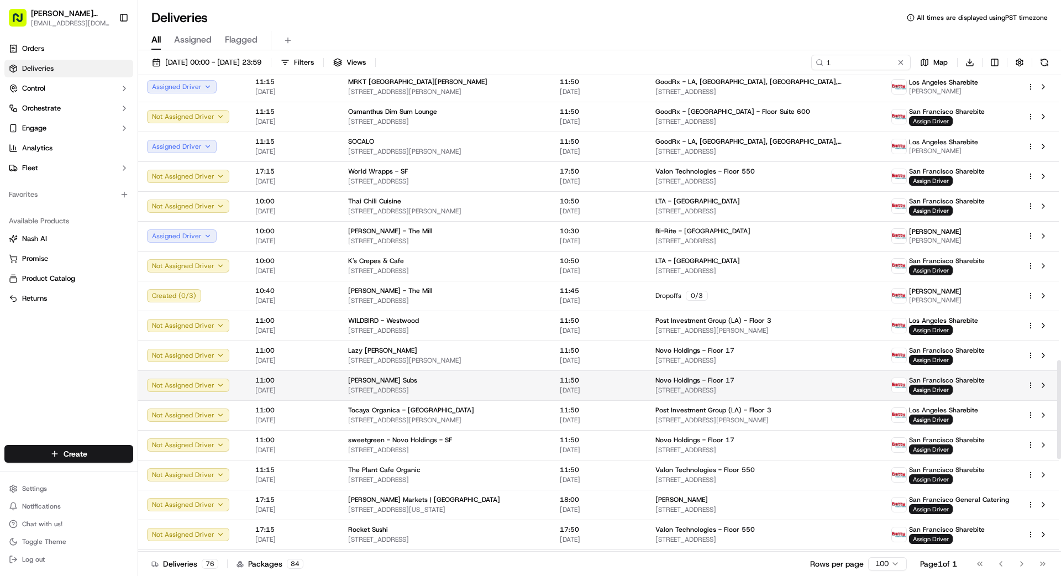
scroll to position [1372, 0]
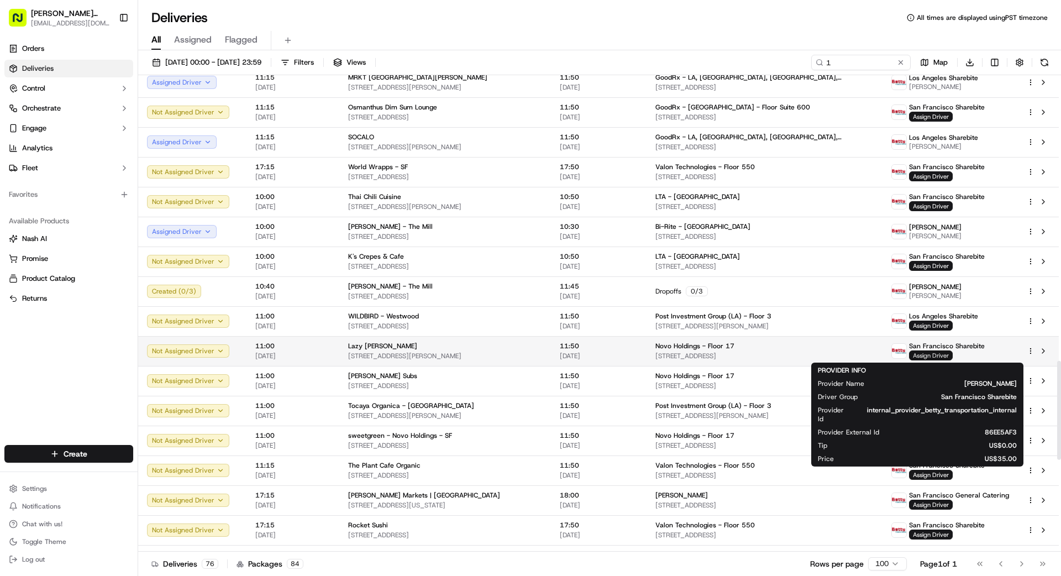
click at [909, 353] on span "Assign Driver" at bounding box center [931, 355] width 44 height 10
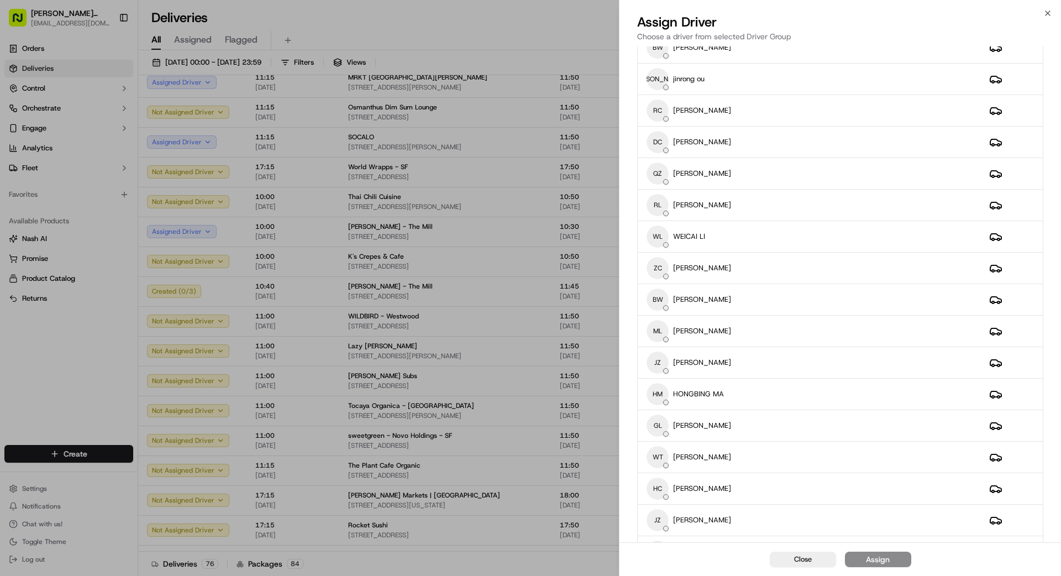
scroll to position [292, 0]
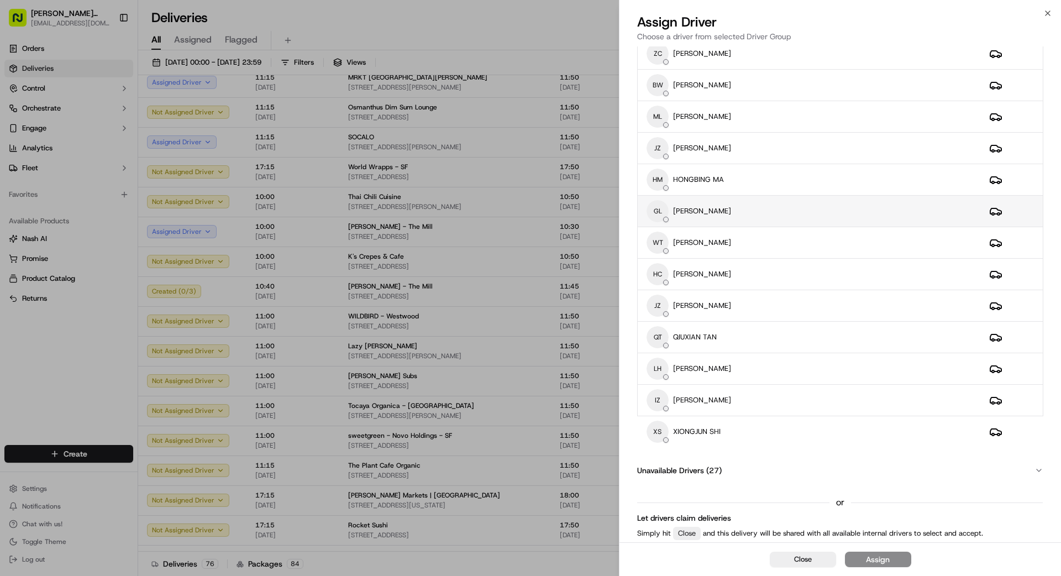
click at [810, 217] on div "[PERSON_NAME] [PERSON_NAME]" at bounding box center [808, 211] width 325 height 22
click at [880, 558] on div "Assign" at bounding box center [878, 559] width 24 height 11
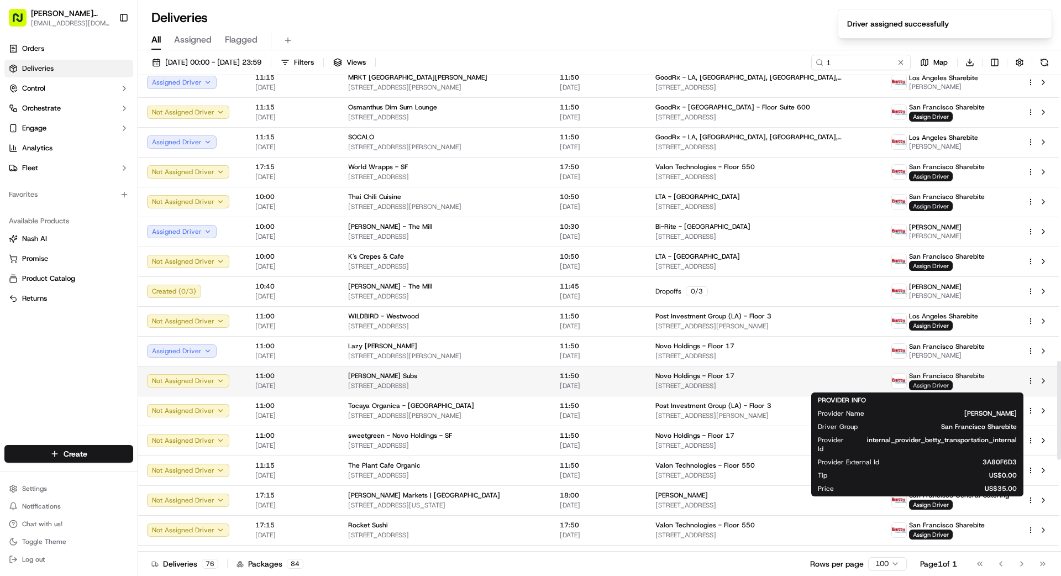
click at [916, 384] on span "Assign Driver" at bounding box center [931, 385] width 44 height 10
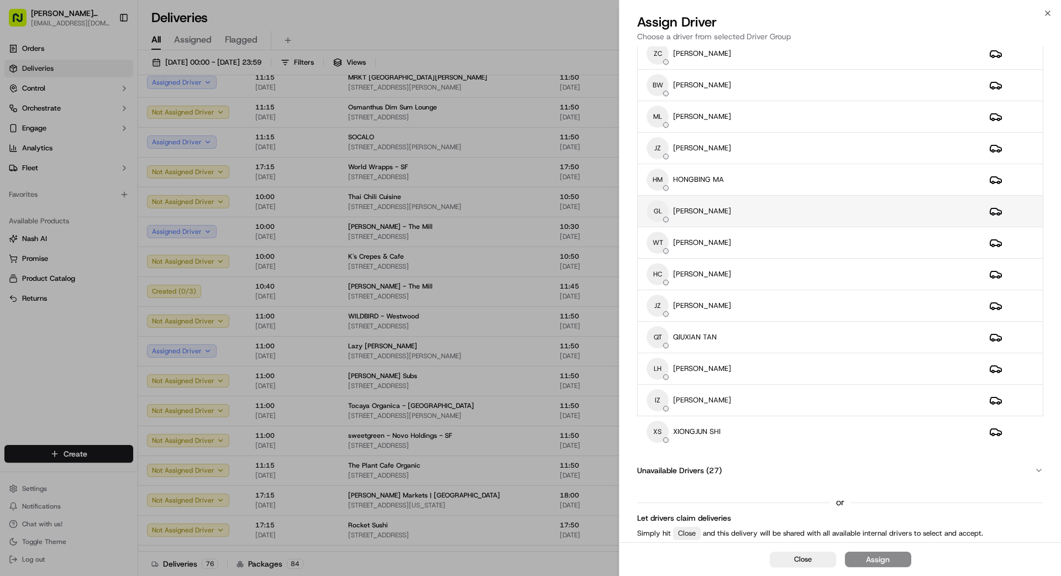
click at [747, 213] on div "[PERSON_NAME] [PERSON_NAME]" at bounding box center [808, 211] width 325 height 22
click at [887, 558] on div "Assign" at bounding box center [878, 559] width 24 height 11
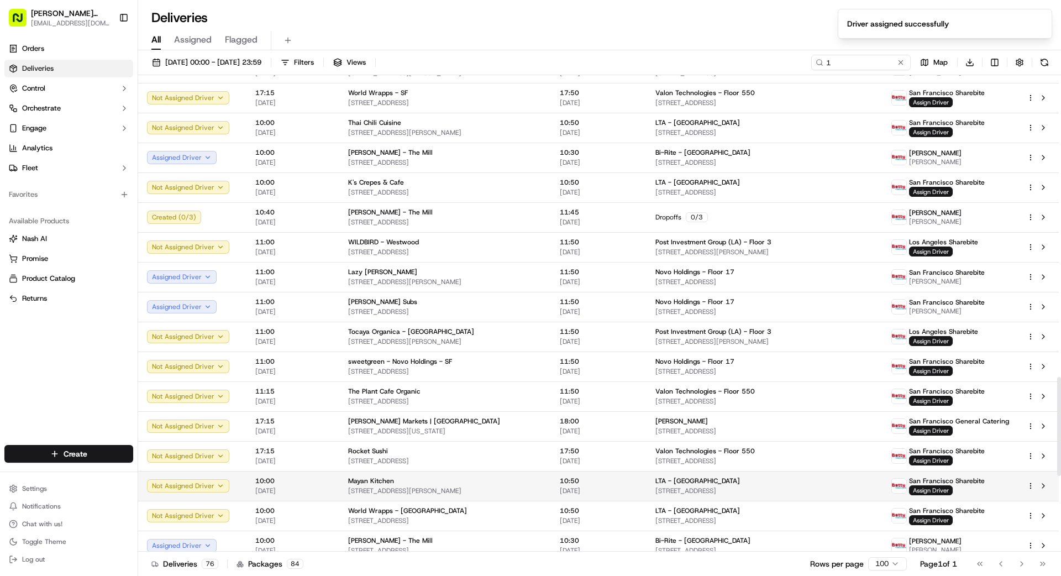
scroll to position [1450, 0]
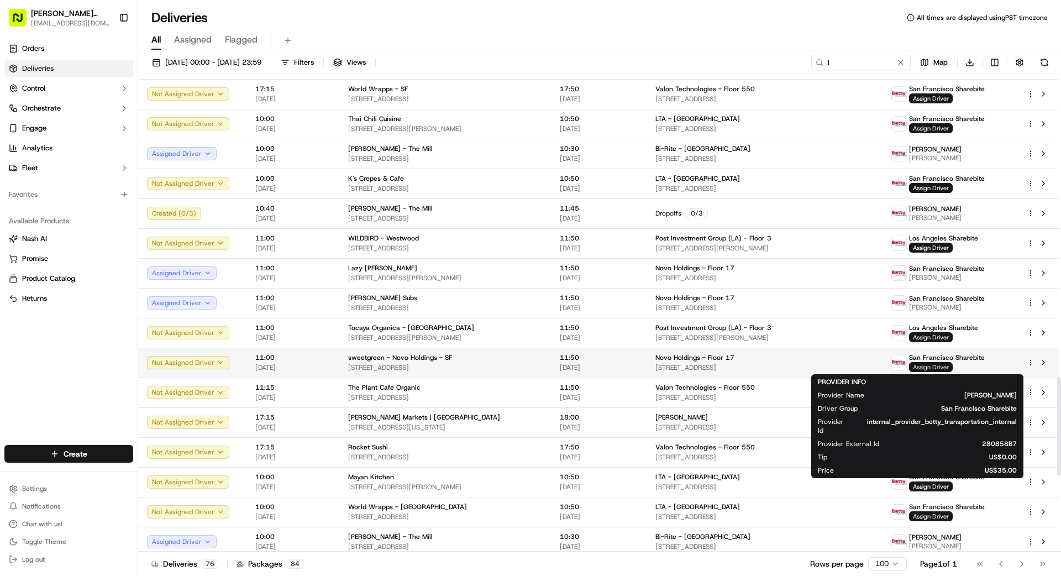
click at [909, 367] on span "Assign Driver" at bounding box center [931, 367] width 44 height 10
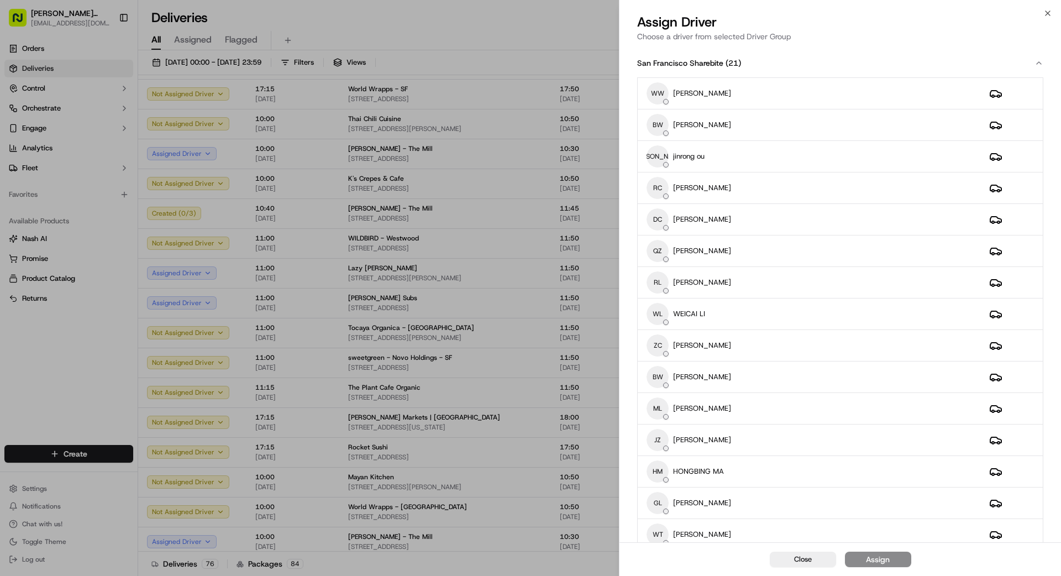
scroll to position [292, 0]
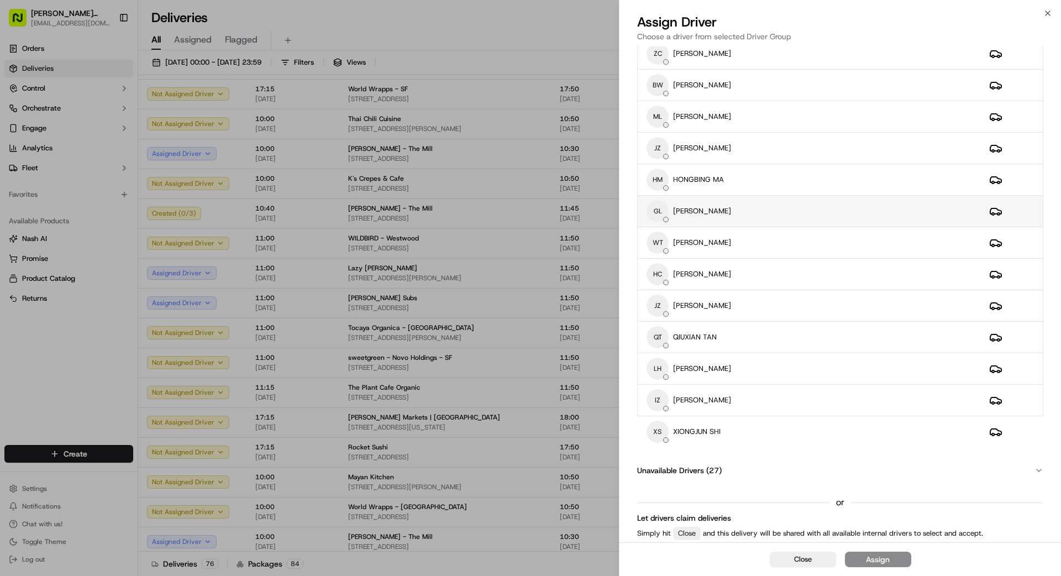
click at [758, 219] on div "[PERSON_NAME] [PERSON_NAME]" at bounding box center [808, 211] width 325 height 22
click at [881, 562] on div "Assign" at bounding box center [878, 559] width 24 height 11
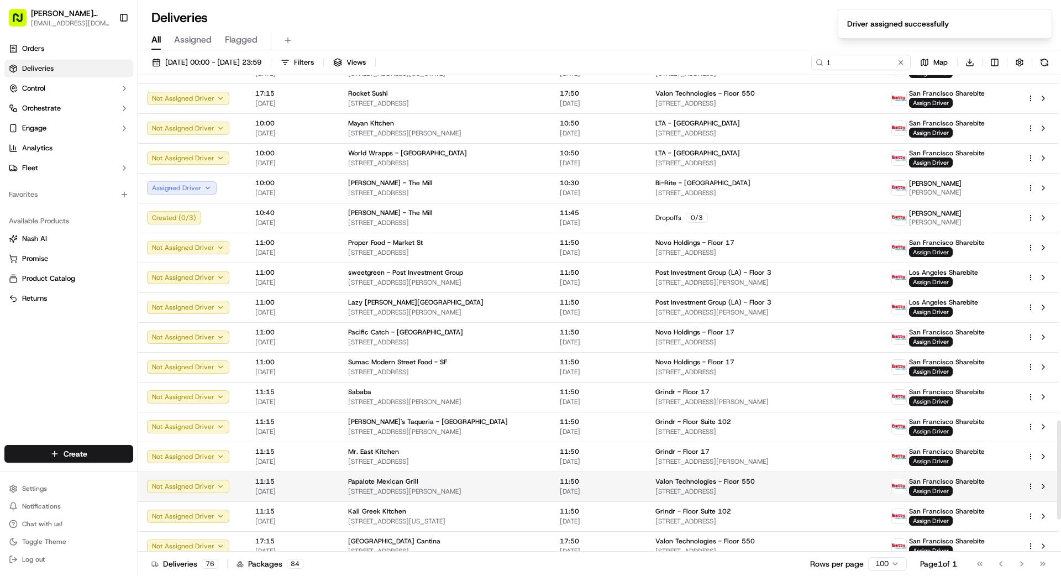
scroll to position [1813, 0]
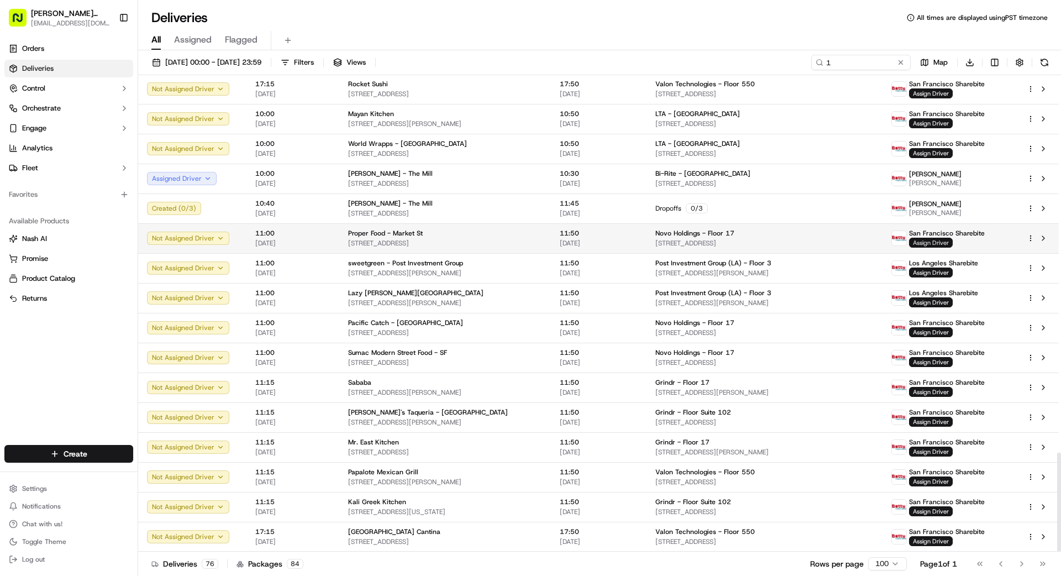
click at [915, 242] on span "Assign Driver" at bounding box center [931, 243] width 44 height 10
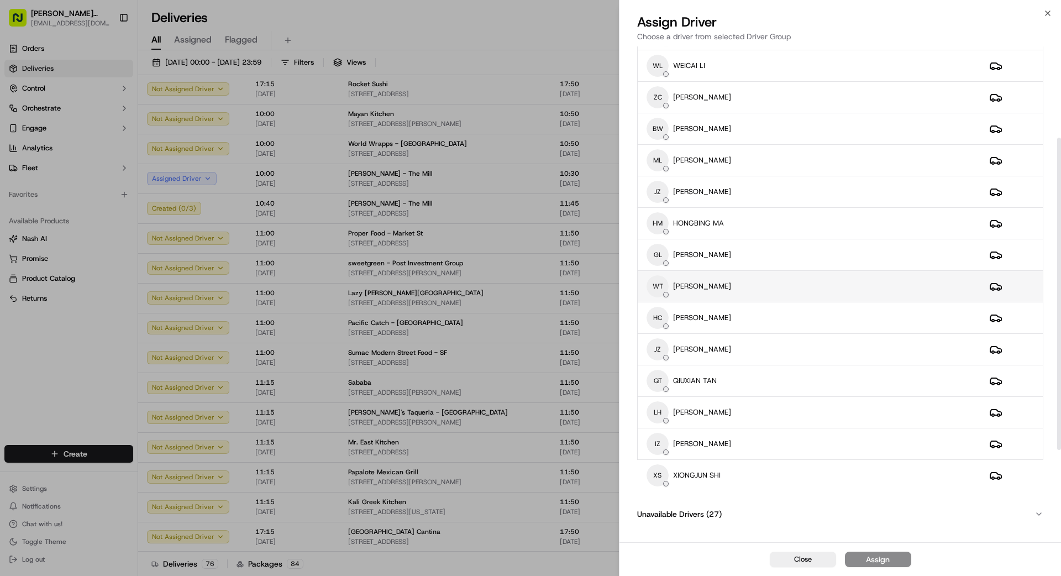
scroll to position [292, 0]
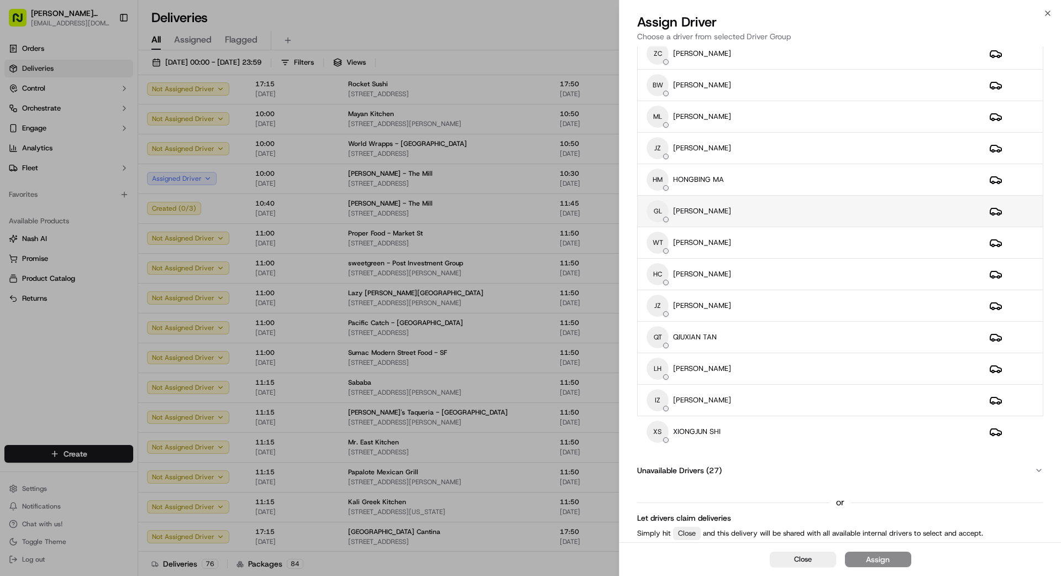
click at [765, 203] on div "[PERSON_NAME] [PERSON_NAME]" at bounding box center [808, 211] width 325 height 22
click at [872, 558] on div "Assign" at bounding box center [878, 559] width 24 height 11
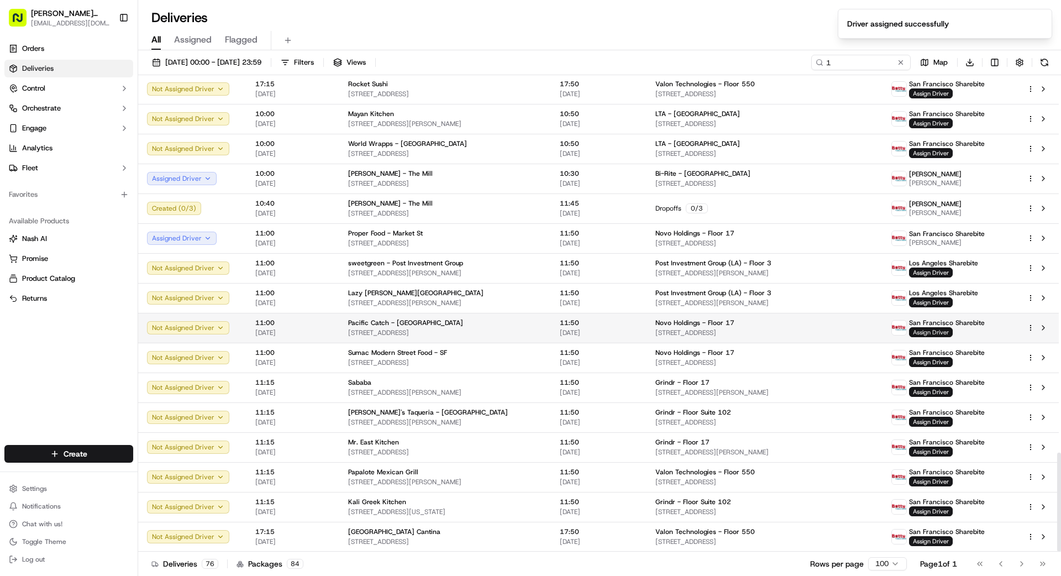
click at [919, 330] on span "Assign Driver" at bounding box center [931, 332] width 44 height 10
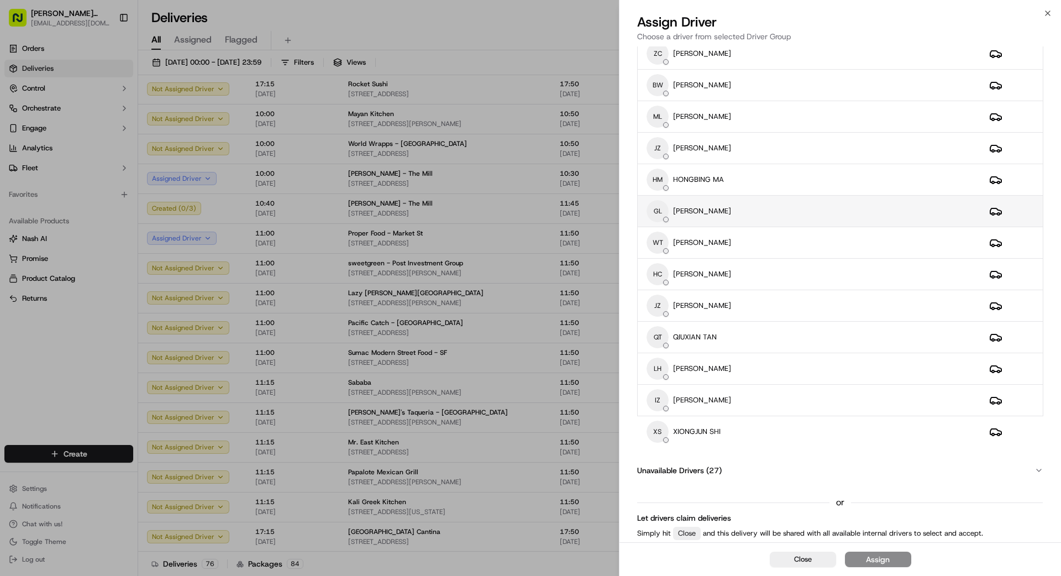
click at [760, 209] on div "[PERSON_NAME] [PERSON_NAME]" at bounding box center [808, 211] width 325 height 22
click at [873, 557] on div "Assign" at bounding box center [878, 559] width 24 height 11
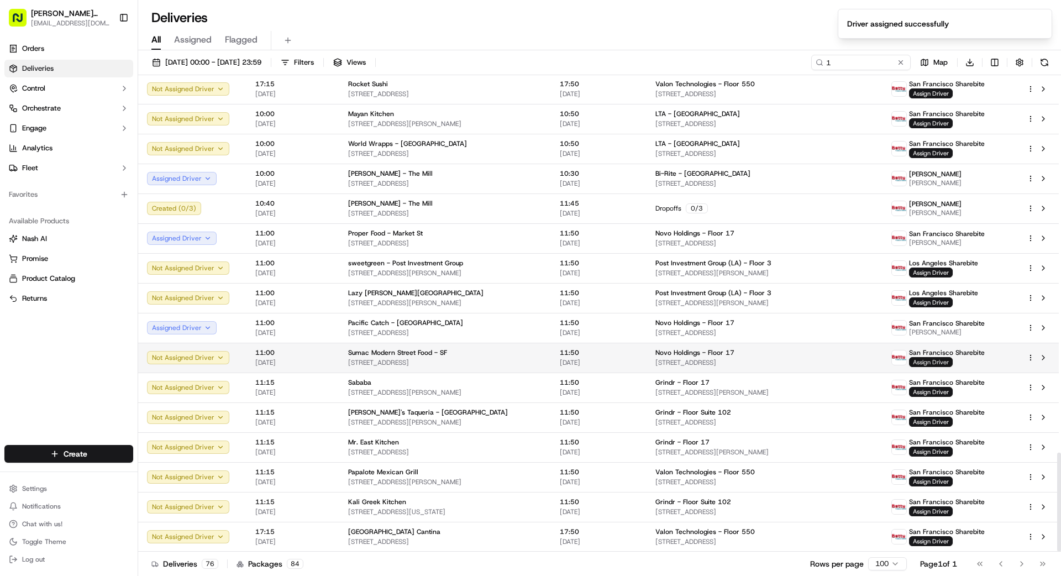
click at [909, 360] on span "Assign Driver" at bounding box center [931, 362] width 44 height 10
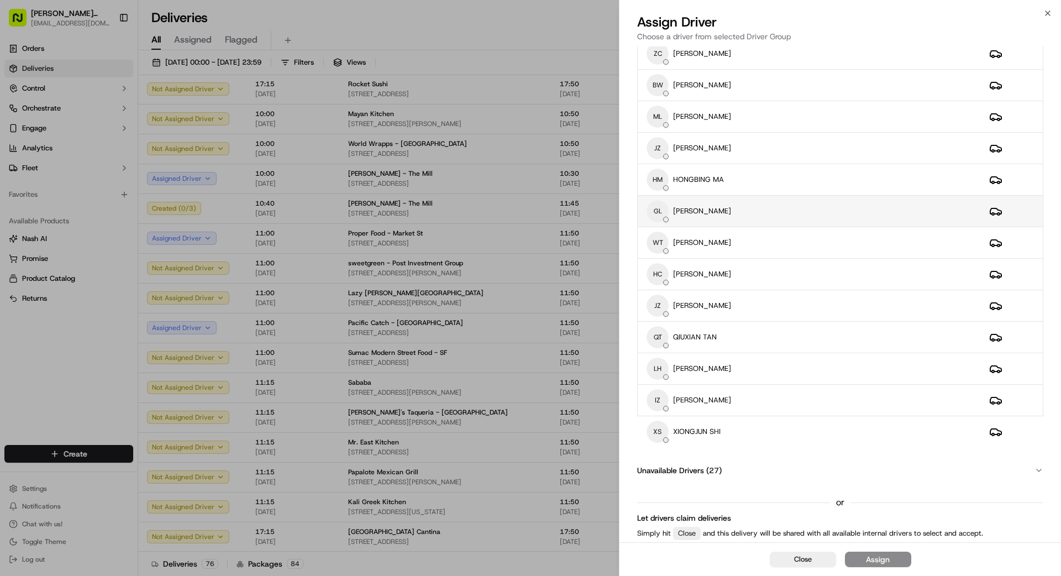
click at [747, 208] on div "[PERSON_NAME] [PERSON_NAME]" at bounding box center [808, 211] width 325 height 22
click at [890, 557] on button "Assign" at bounding box center [878, 558] width 66 height 15
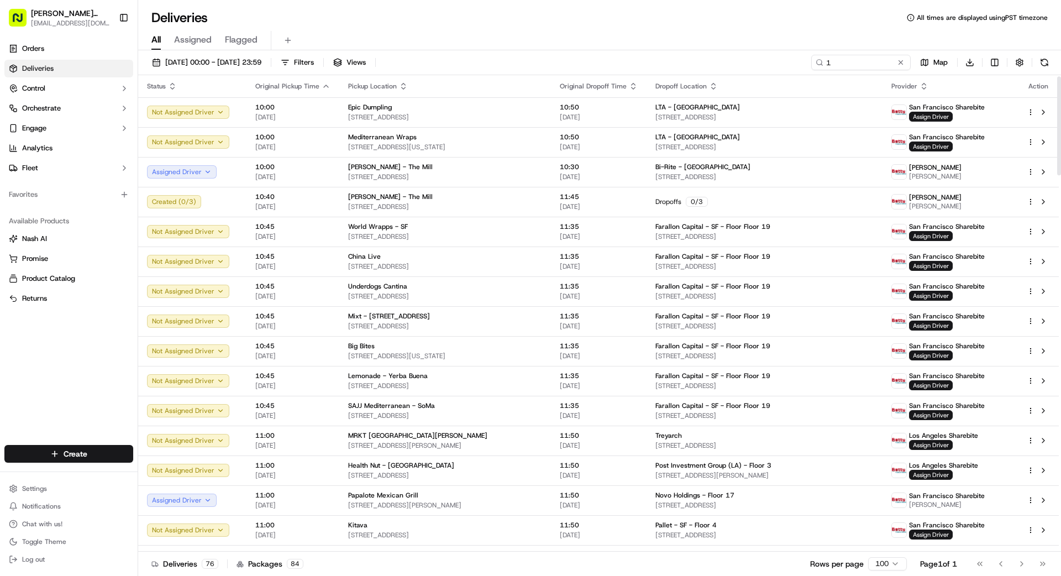
scroll to position [8, 0]
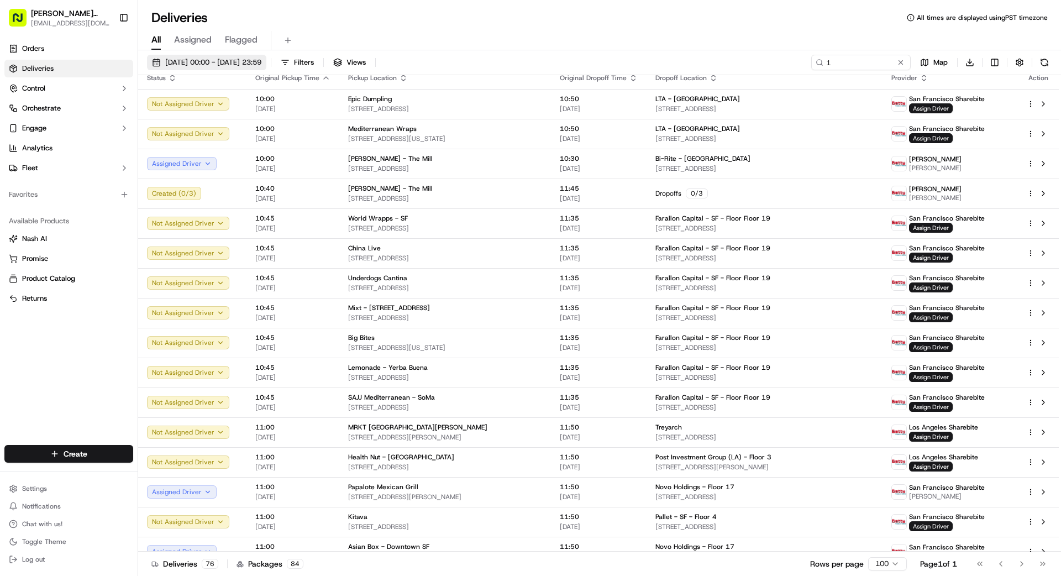
click at [261, 59] on span "[DATE] 00:00 - [DATE] 23:59" at bounding box center [213, 62] width 96 height 10
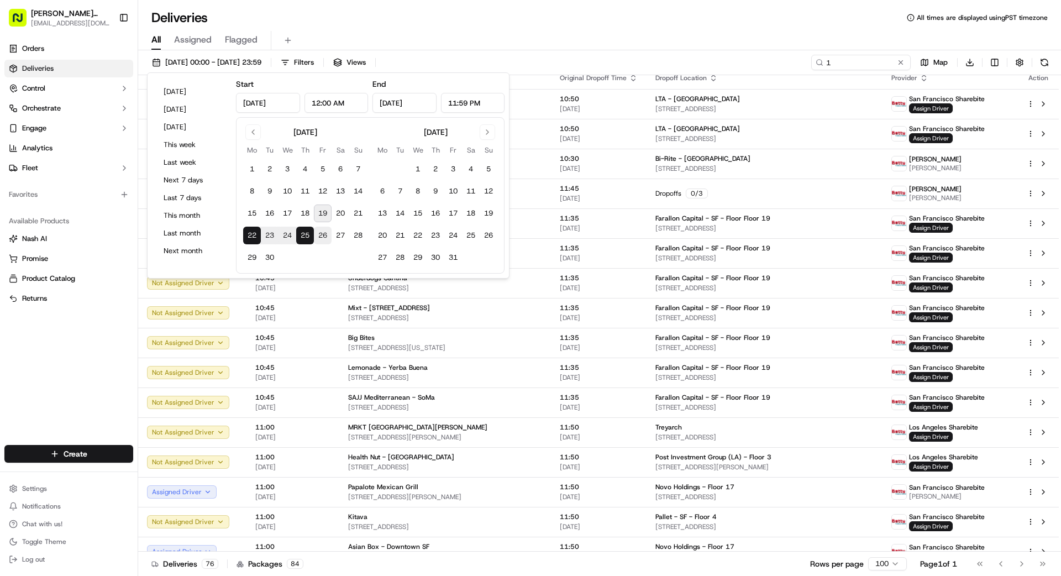
click at [324, 235] on button "26" at bounding box center [323, 235] width 18 height 18
type input "[DATE]"
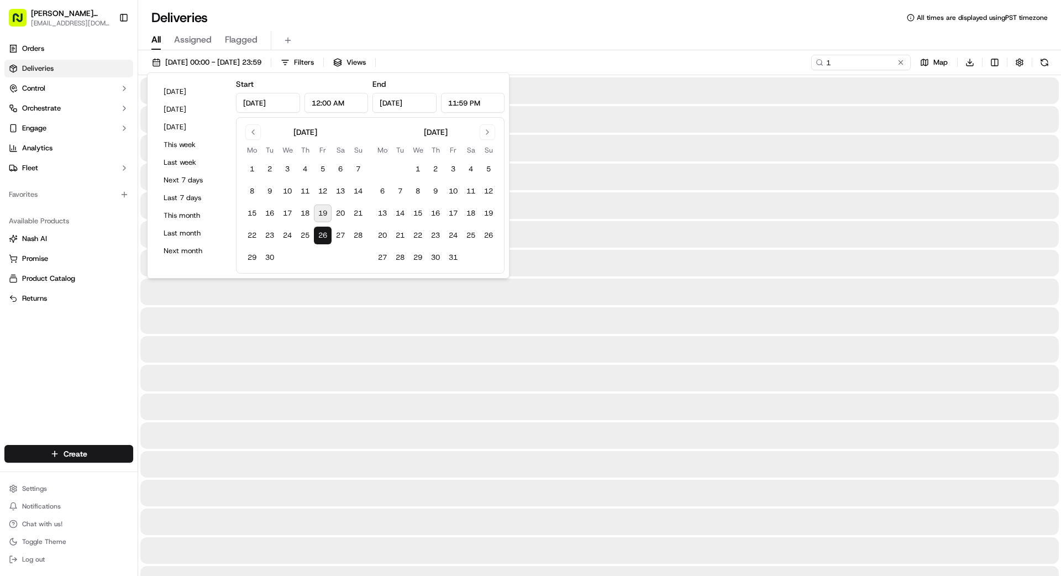
click at [324, 235] on button "26" at bounding box center [323, 235] width 18 height 18
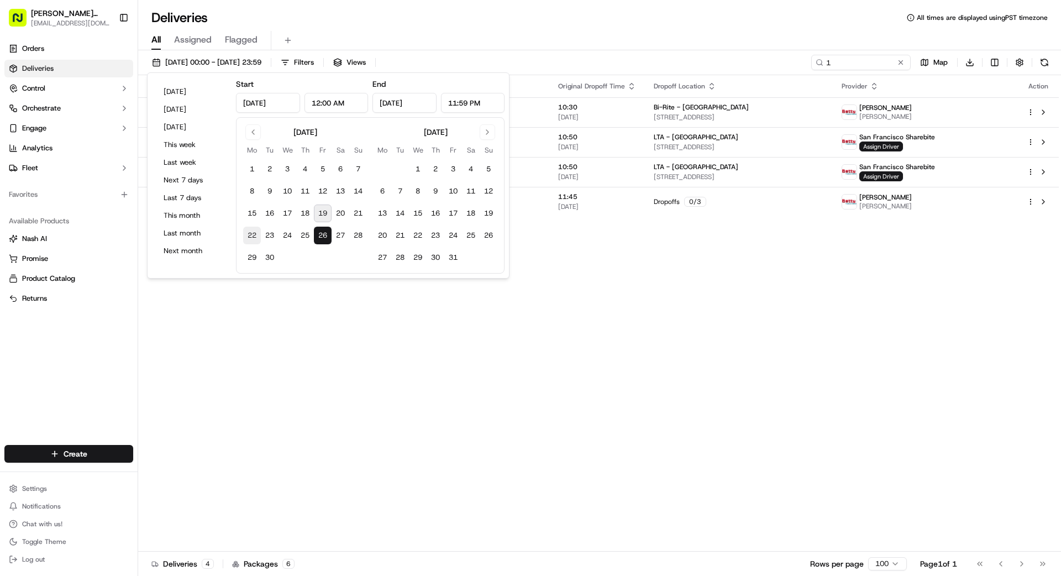
click at [249, 236] on button "22" at bounding box center [252, 235] width 18 height 18
type input "[DATE]"
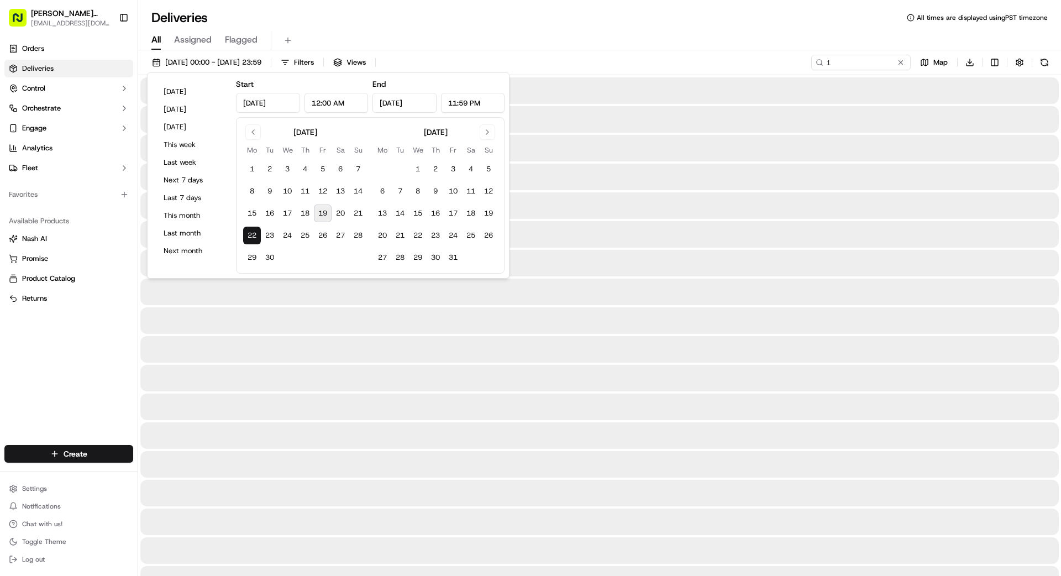
click at [249, 236] on button "22" at bounding box center [252, 235] width 18 height 18
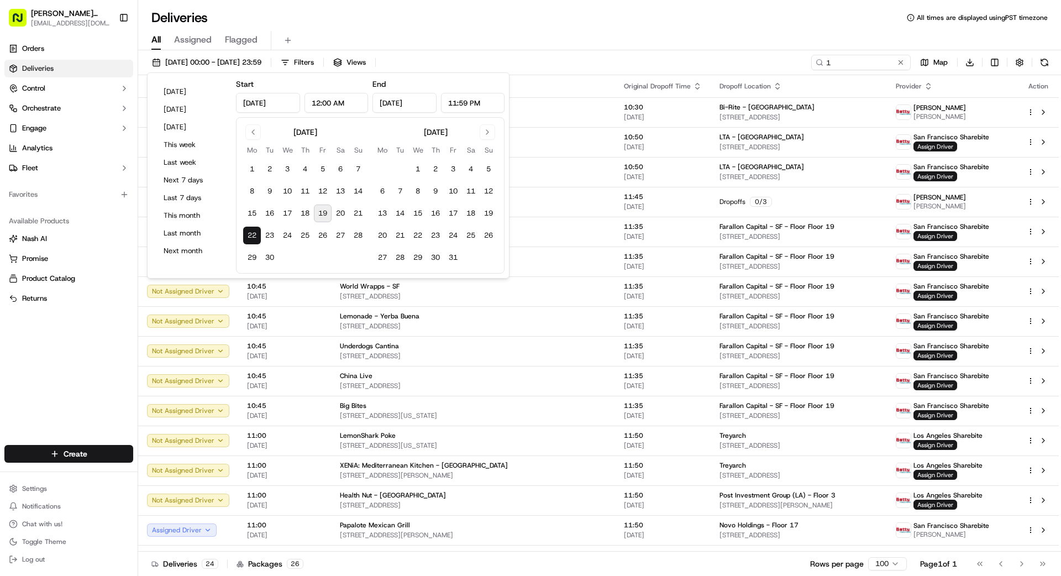
click at [62, 355] on div "Orders Deliveries Control Orchestrate Engage Analytics Fleet Favorites Availabl…" at bounding box center [69, 235] width 138 height 401
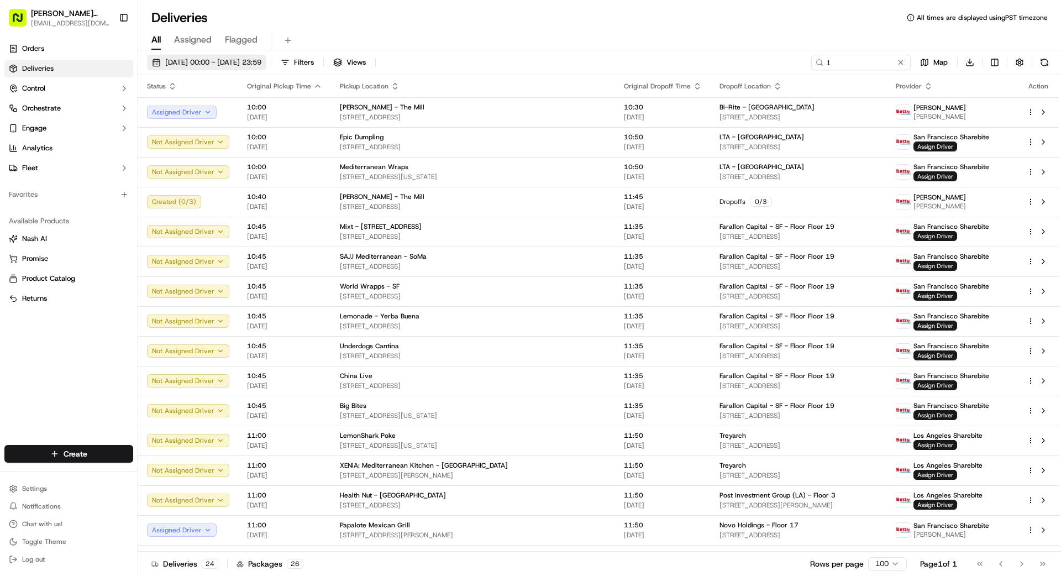
click at [261, 61] on span "[DATE] 00:00 - [DATE] 23:59" at bounding box center [213, 62] width 96 height 10
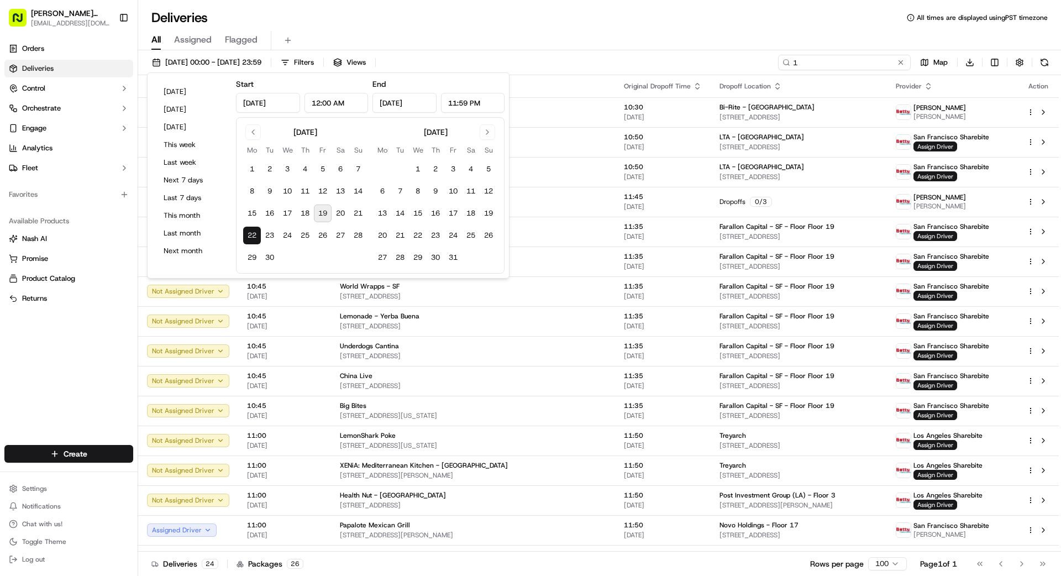
click at [906, 62] on input "1" at bounding box center [844, 62] width 133 height 15
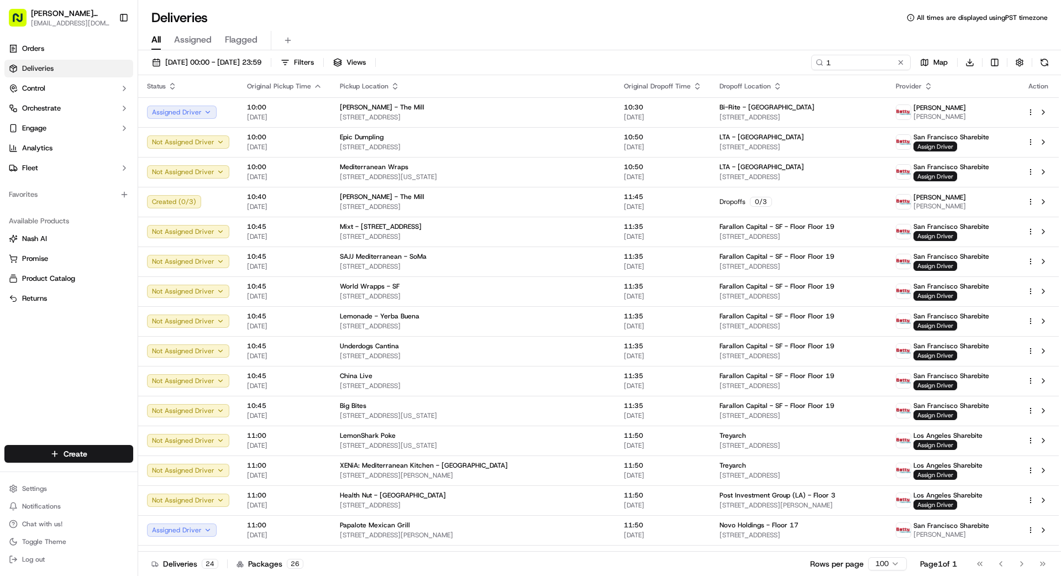
click at [902, 62] on button at bounding box center [900, 62] width 11 height 11
click at [234, 60] on span "[DATE] 00:00 - [DATE] 23:59" at bounding box center [213, 62] width 96 height 10
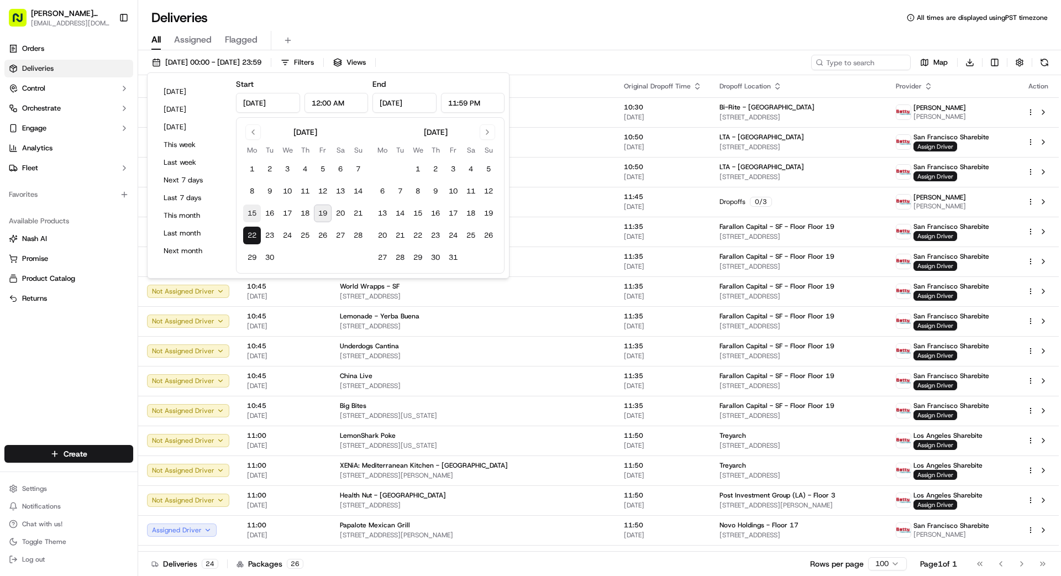
click at [249, 209] on button "15" at bounding box center [252, 213] width 18 height 18
type input "[DATE]"
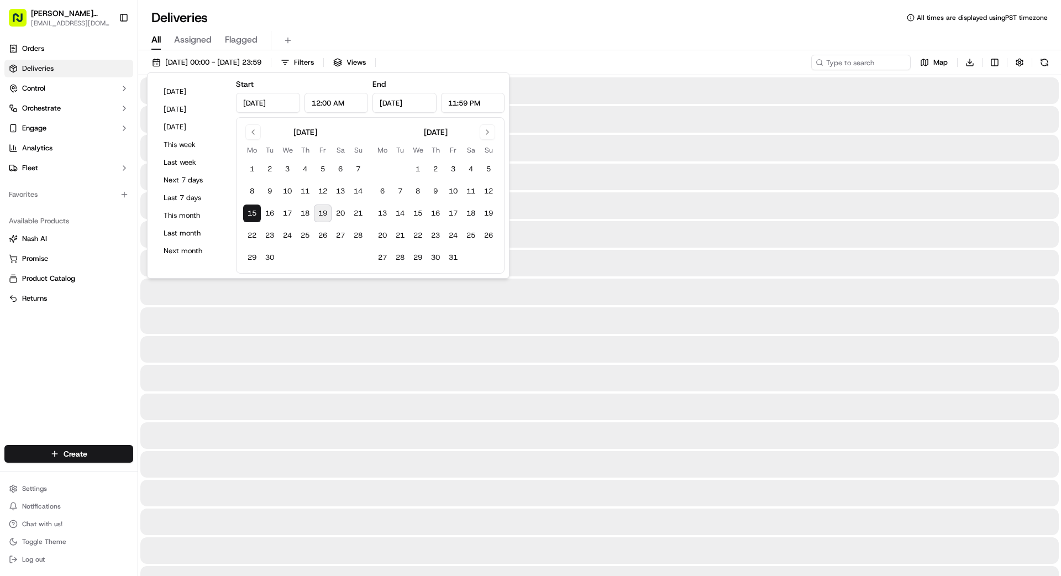
click at [325, 209] on button "19" at bounding box center [323, 213] width 18 height 18
type input "[DATE]"
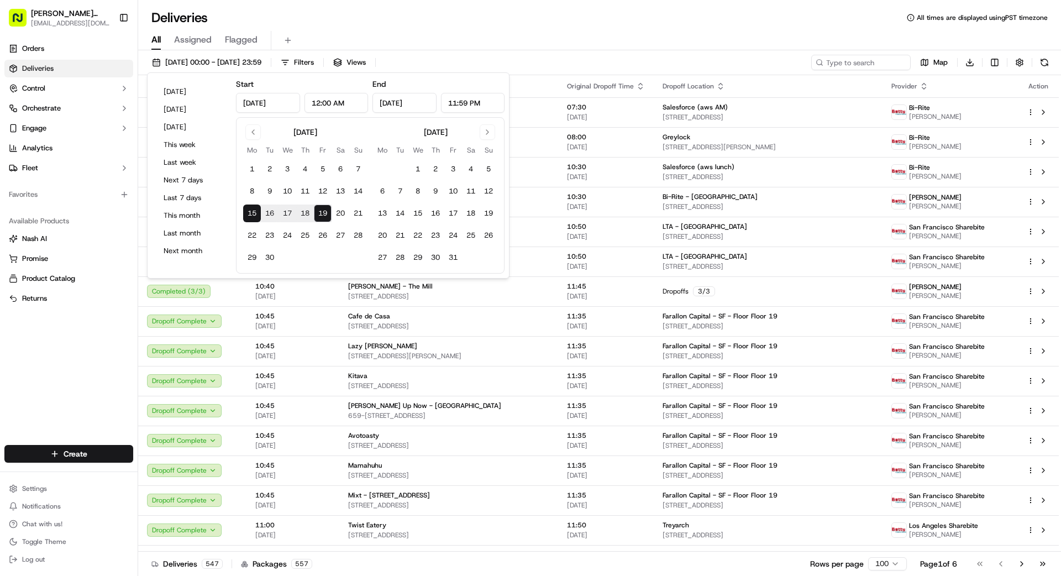
click at [619, 55] on div "[DATE] 00:00 - [DATE] 23:59 Filters Views Map Download" at bounding box center [599, 65] width 923 height 20
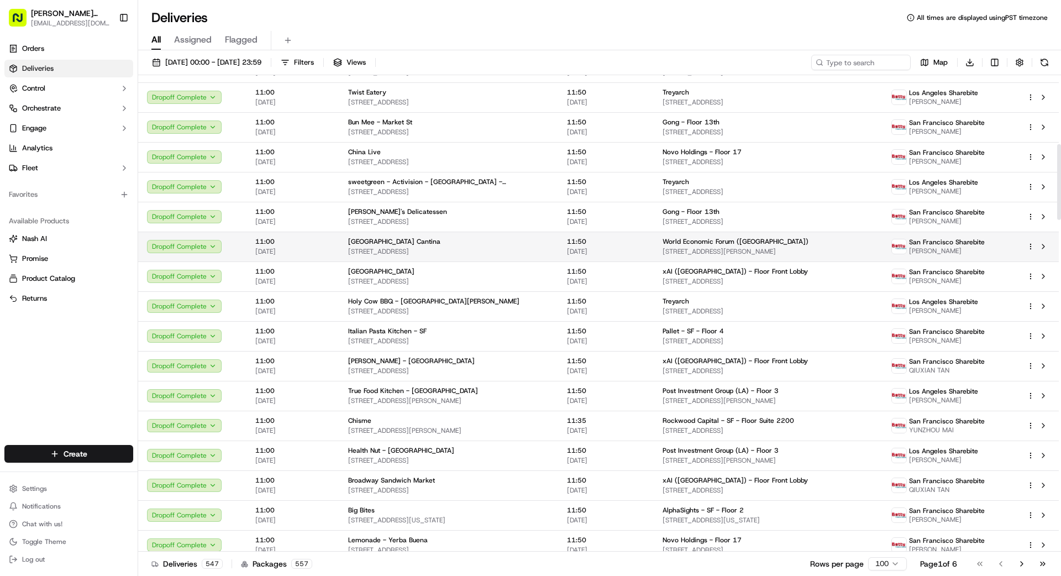
scroll to position [436, 0]
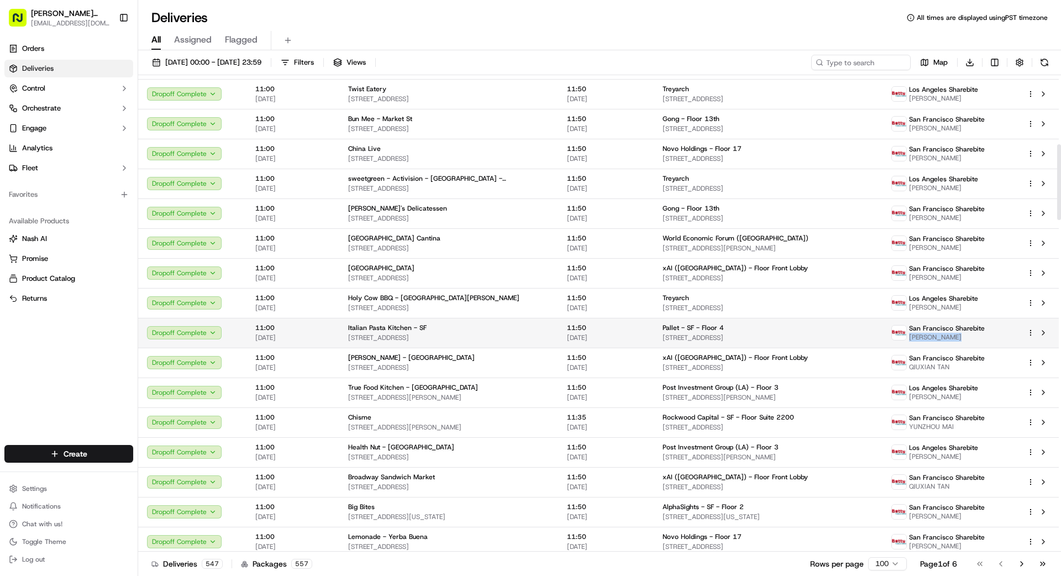
drag, startPoint x: 911, startPoint y: 337, endPoint x: 960, endPoint y: 339, distance: 48.6
click at [960, 339] on div "San Francisco Sharebite [PERSON_NAME]" at bounding box center [937, 333] width 93 height 18
copy span "[PERSON_NAME]"
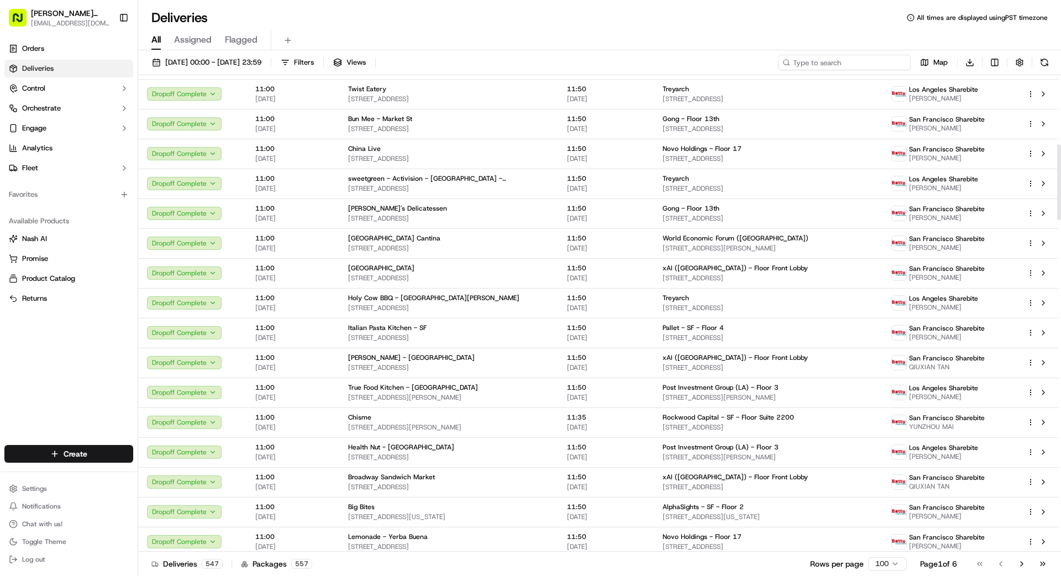
click at [851, 61] on input at bounding box center [844, 62] width 133 height 15
paste input "[PERSON_NAME]"
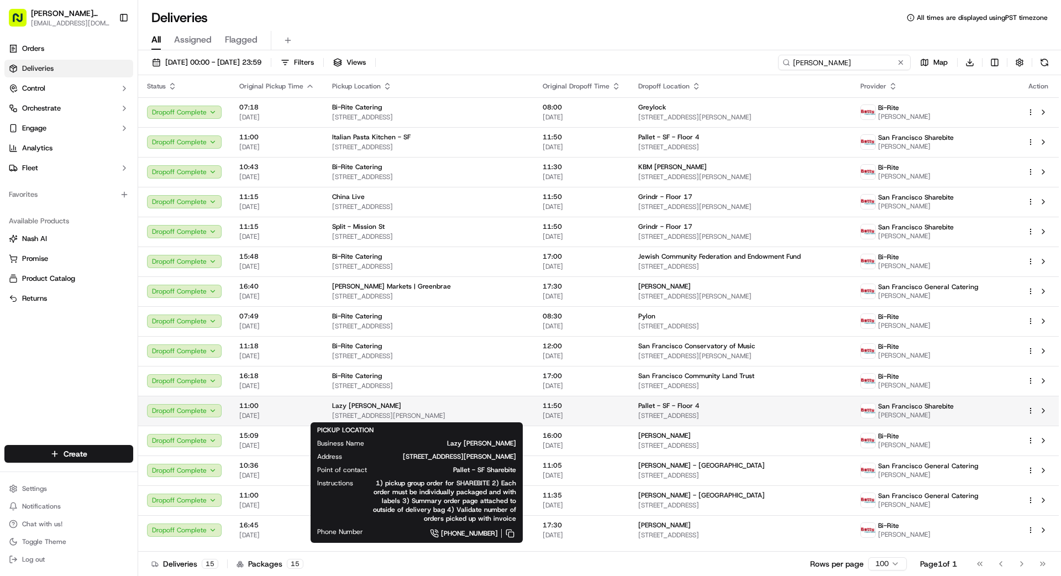
type input "[PERSON_NAME]"
